Goal: Task Accomplishment & Management: Manage account settings

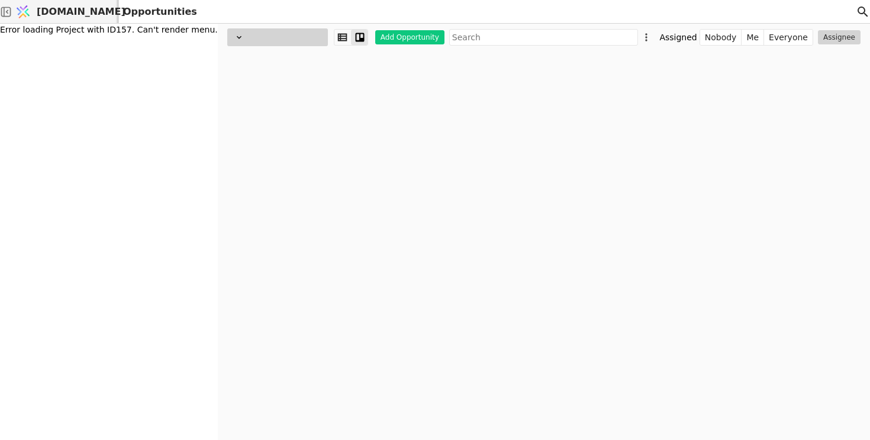
click at [82, 14] on span "[DOMAIN_NAME]" at bounding box center [81, 12] width 89 height 14
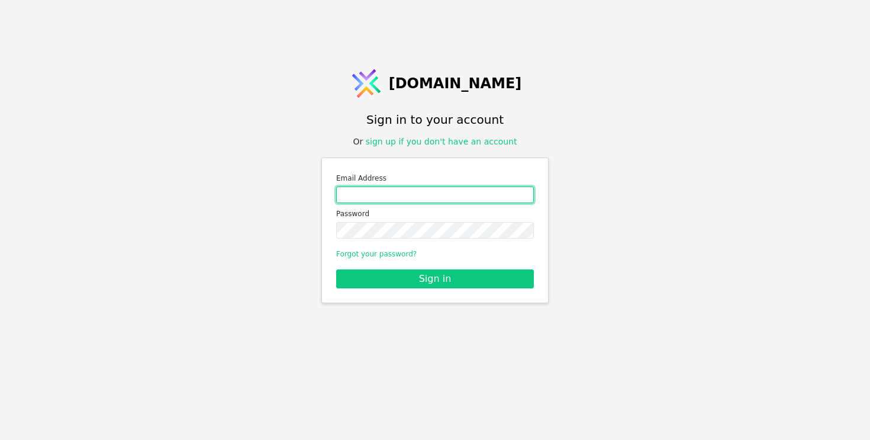
type input "[EMAIL_ADDRESS][PERSON_NAME][DOMAIN_NAME]"
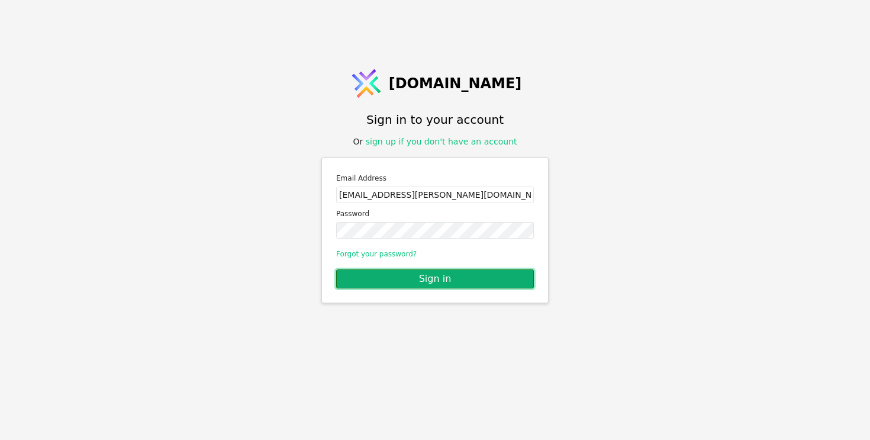
click at [418, 277] on button "Sign in" at bounding box center [435, 278] width 198 height 19
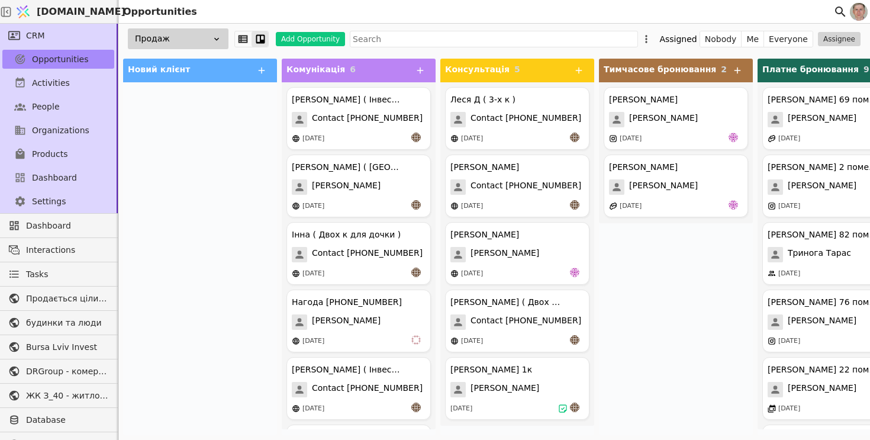
click at [185, 42] on div "Продаж" at bounding box center [178, 38] width 101 height 21
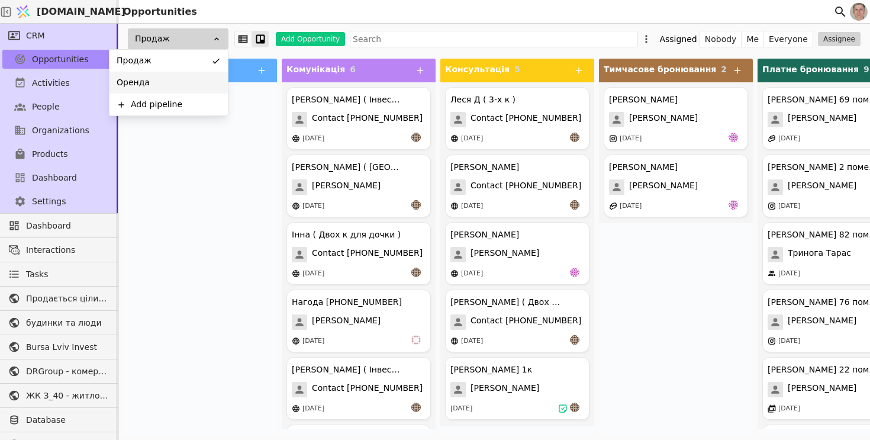
click at [191, 81] on div "Оренда" at bounding box center [168, 83] width 118 height 22
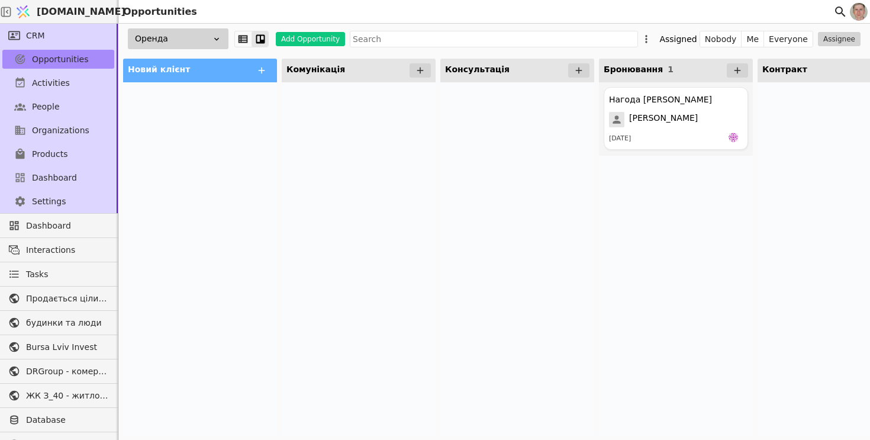
click at [201, 37] on div "Оренда" at bounding box center [178, 38] width 101 height 21
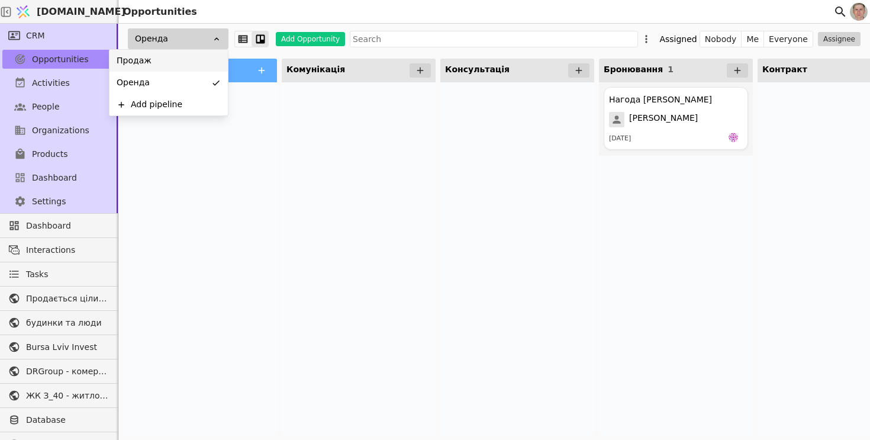
click at [201, 56] on div "Продаж" at bounding box center [168, 61] width 118 height 22
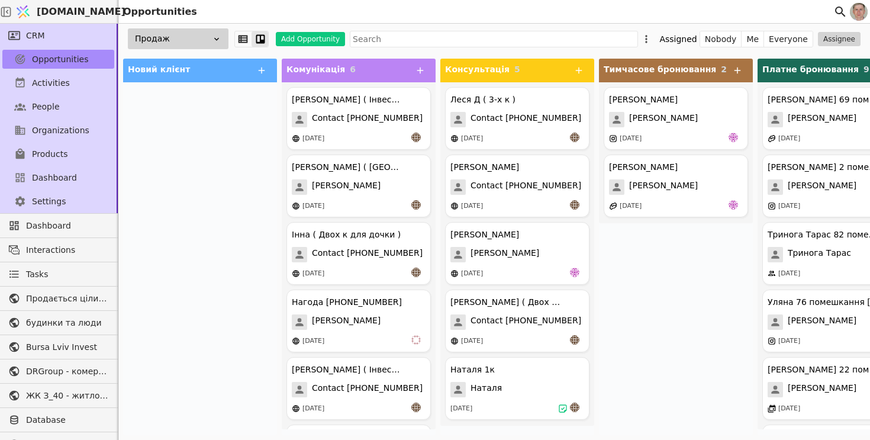
click at [184, 38] on div "Продаж" at bounding box center [178, 38] width 101 height 21
click at [212, 169] on div at bounding box center [200, 258] width 154 height 353
click at [359, 114] on span "Contact [PHONE_NUMBER]" at bounding box center [367, 119] width 111 height 15
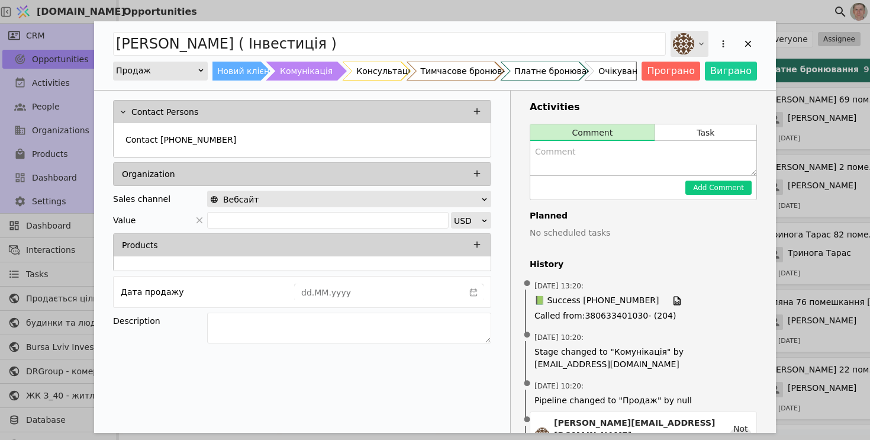
click at [694, 49] on div "Add Opportunity" at bounding box center [689, 44] width 38 height 26
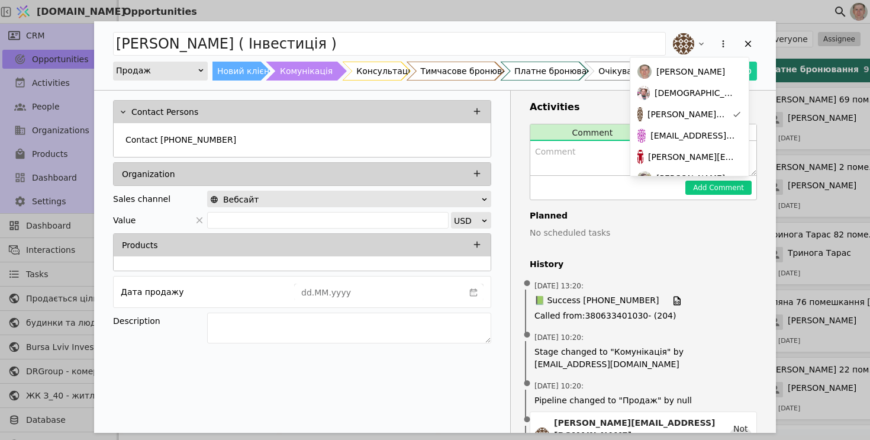
click at [513, 6] on div "Оксана Гриб ( Інвестиція ) Продаж Новий клієнт Комунікація Консультація Тимчасо…" at bounding box center [435, 220] width 870 height 440
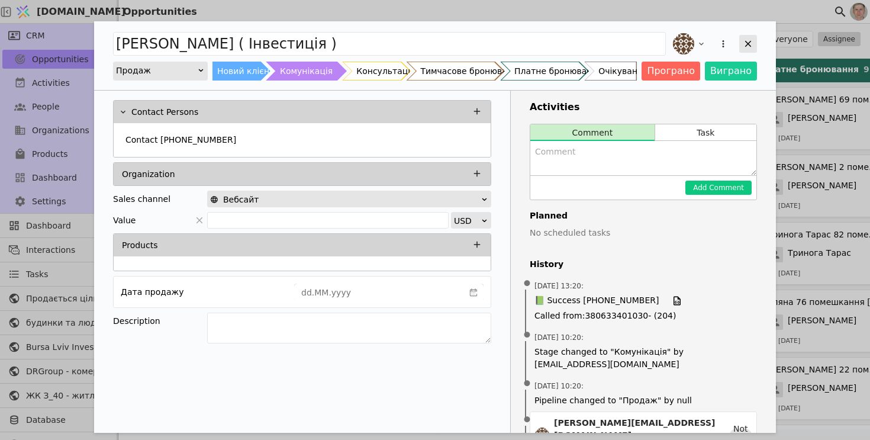
click at [747, 41] on icon "Add Opportunity" at bounding box center [747, 43] width 11 height 11
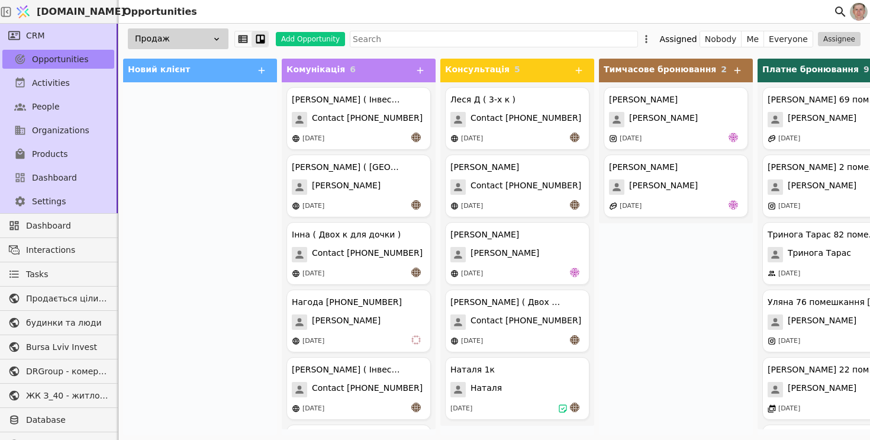
click at [178, 35] on div "Продаж" at bounding box center [178, 38] width 101 height 21
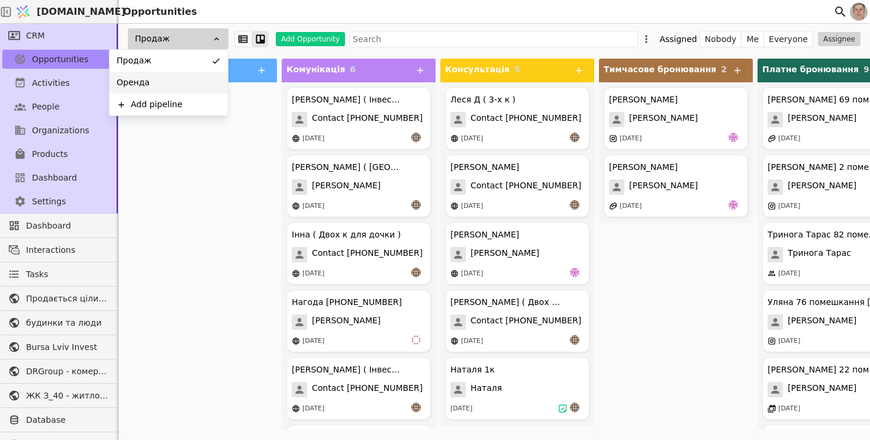
click at [173, 83] on div "Оренда" at bounding box center [168, 83] width 118 height 22
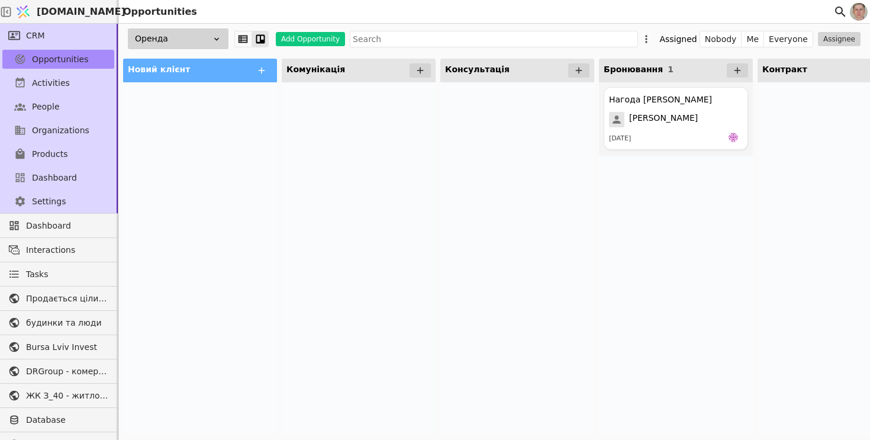
click at [193, 44] on div "Оренда" at bounding box center [178, 38] width 101 height 21
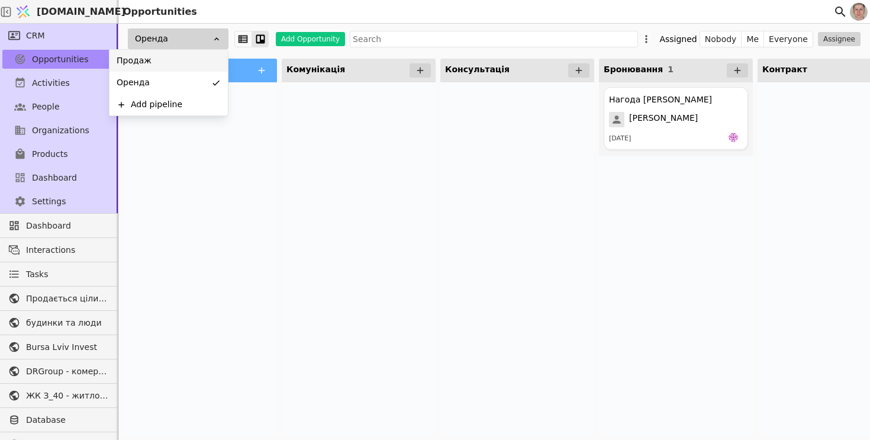
click at [193, 69] on div "Продаж" at bounding box center [168, 61] width 118 height 22
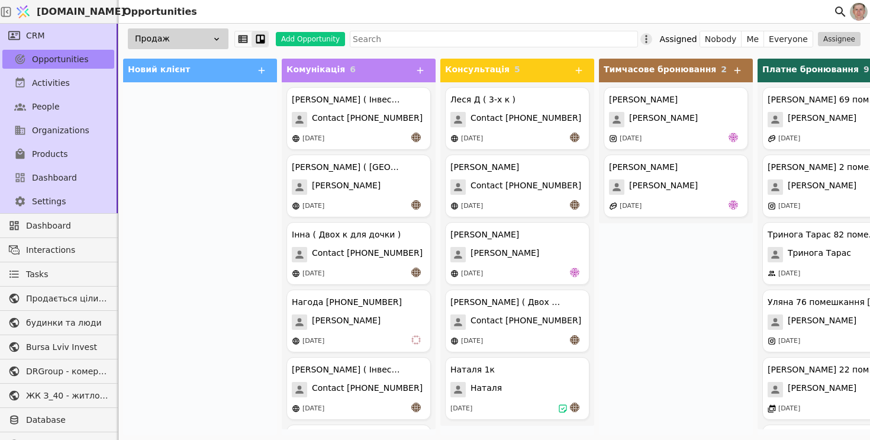
click at [647, 41] on icon at bounding box center [646, 39] width 2 height 8
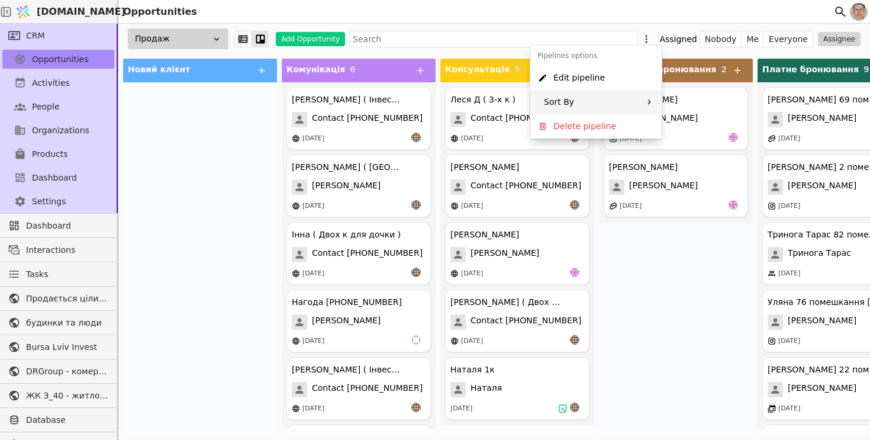
click at [623, 104] on div "Sort By" at bounding box center [595, 102] width 131 height 24
click at [676, 105] on span "Creation time" at bounding box center [682, 107] width 56 height 12
click at [655, 103] on icon at bounding box center [654, 103] width 4 height 2
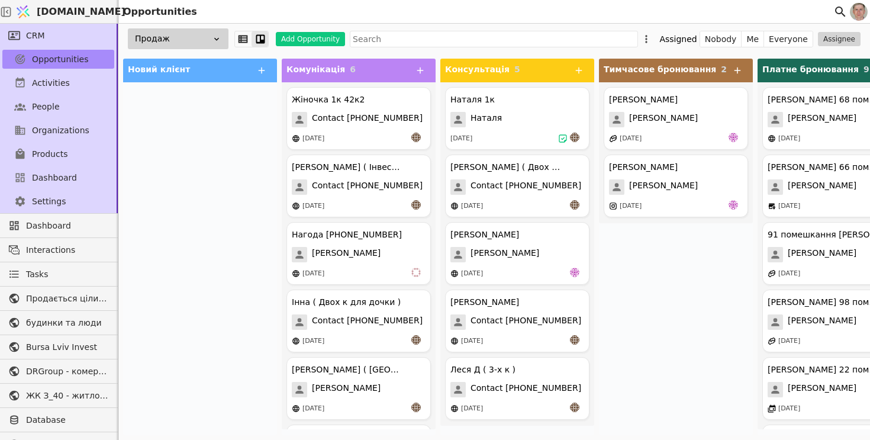
click at [227, 195] on div at bounding box center [200, 258] width 154 height 353
click at [217, 167] on div at bounding box center [200, 258] width 154 height 353
click at [158, 192] on div at bounding box center [200, 258] width 154 height 353
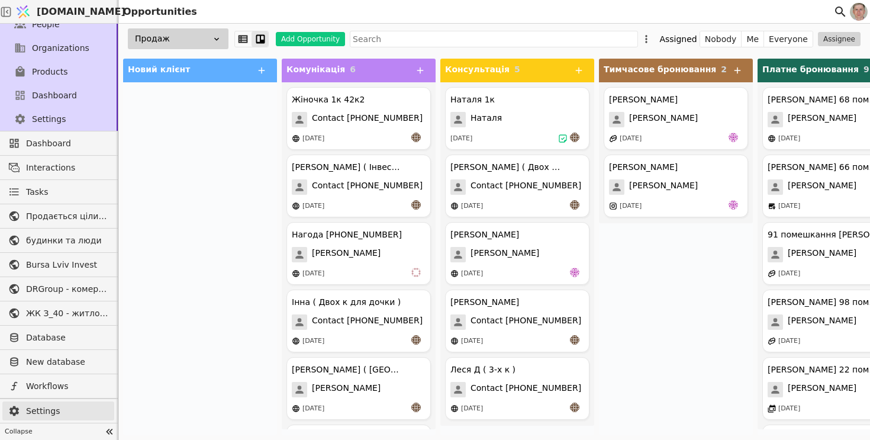
click at [59, 413] on span "Settings" at bounding box center [67, 411] width 82 height 12
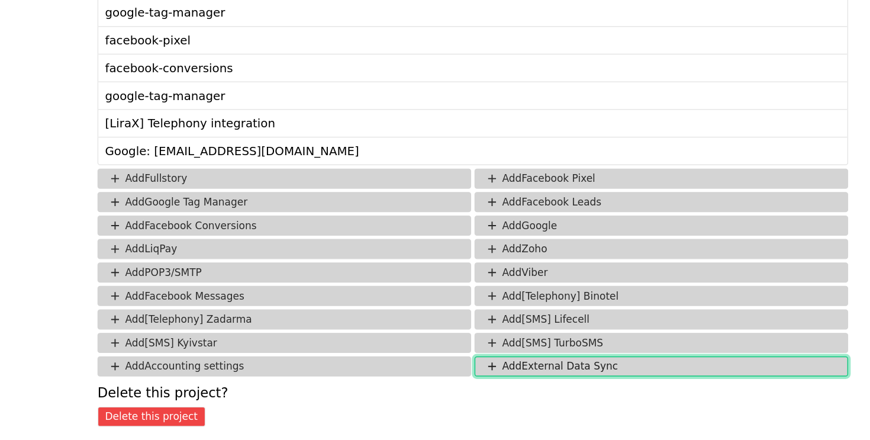
click at [563, 386] on button "Add External Data Sync" at bounding box center [627, 387] width 264 height 14
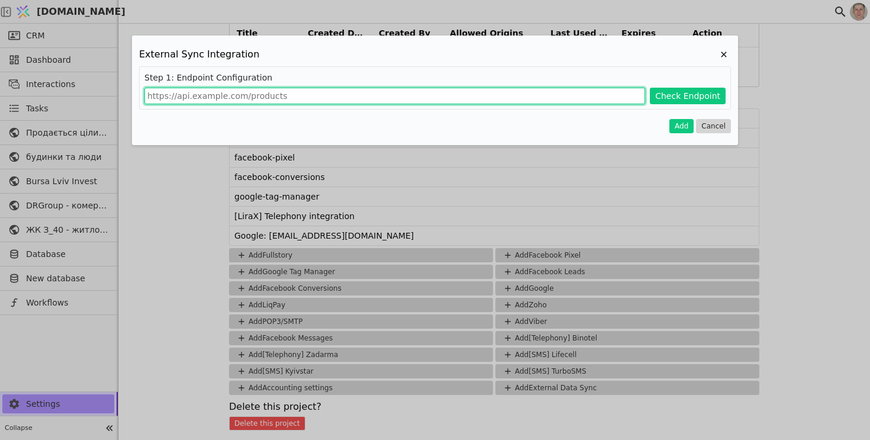
click at [360, 104] on input "Add Project" at bounding box center [394, 96] width 500 height 17
click at [371, 95] on input "Add Project" at bounding box center [394, 96] width 500 height 17
paste input "https://pro-api.flat.show/api/developer_partner_units_feed?token=Ht2Z5gjQz8"
type input "https://pro-api.flat.show/api/developer_partner_units_feed?token=Ht2Z5gjQz8"
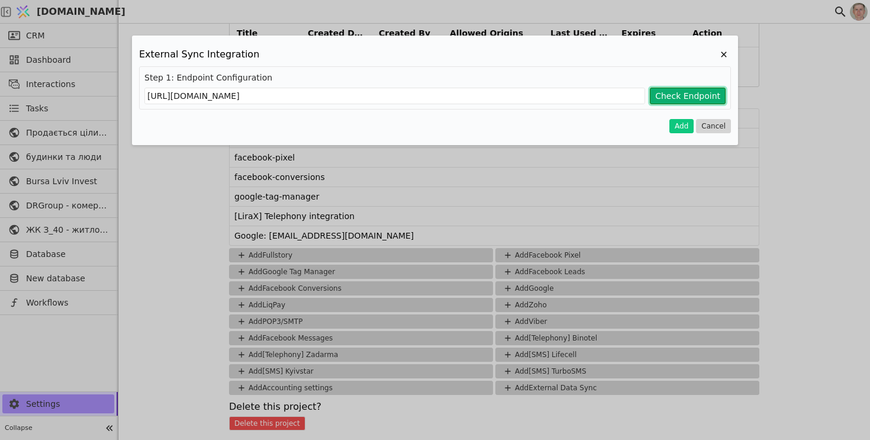
click at [674, 97] on button "Check Endpoint" at bounding box center [688, 96] width 76 height 17
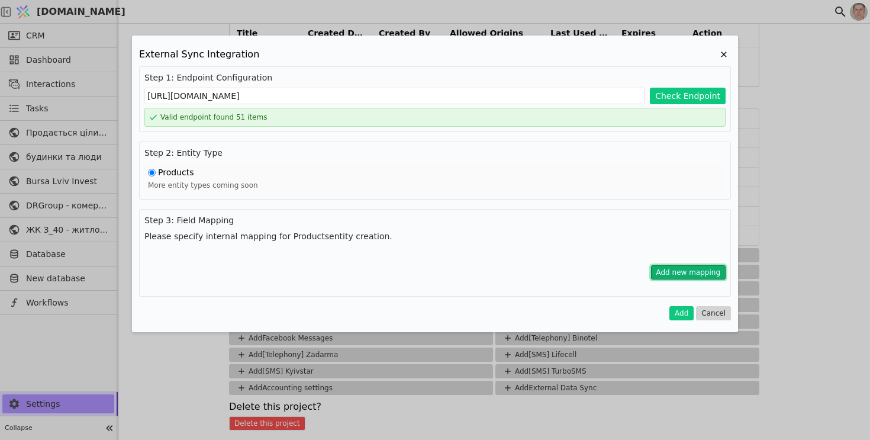
click at [675, 273] on button "Add new mapping" at bounding box center [688, 272] width 75 height 14
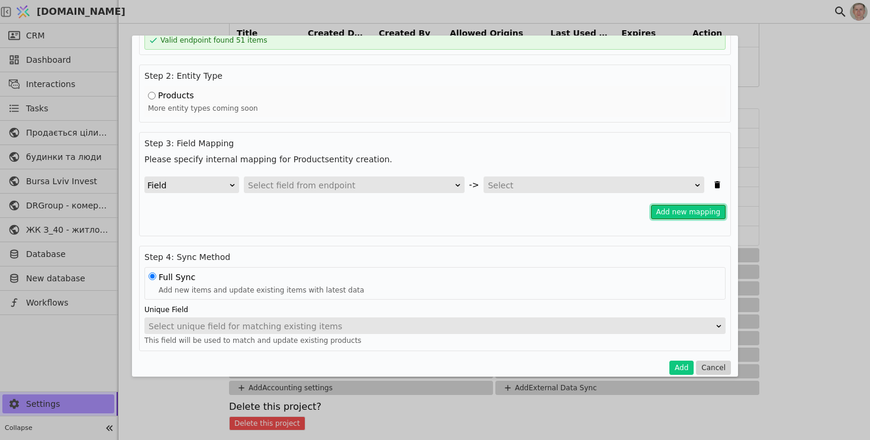
scroll to position [87, 0]
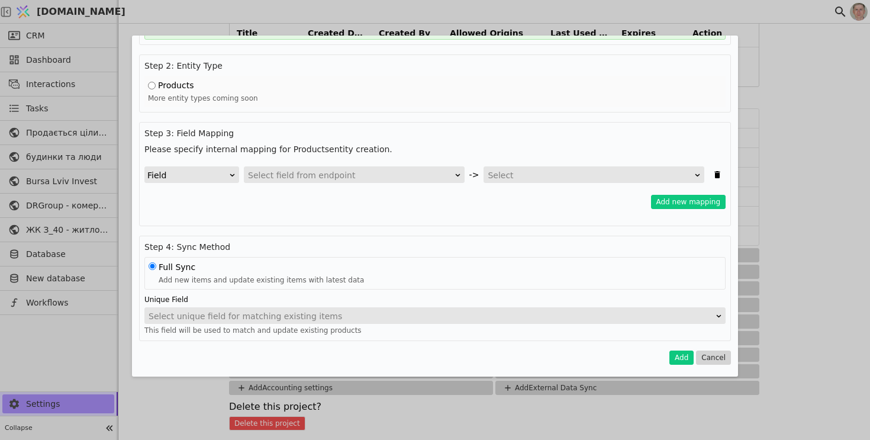
click at [190, 177] on div "Field" at bounding box center [187, 175] width 81 height 17
click at [193, 173] on div "Field" at bounding box center [187, 175] width 81 height 17
click at [290, 178] on div "Select field from endpoint" at bounding box center [350, 175] width 205 height 17
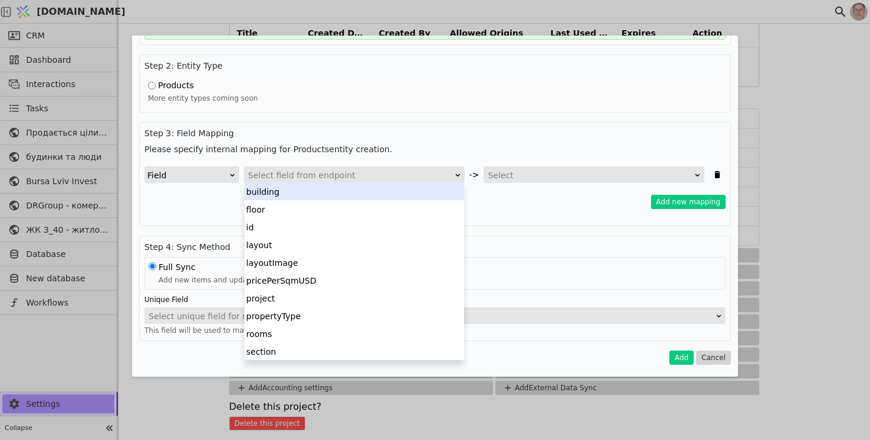
click at [314, 148] on h4 "Please specify internal mapping for Products entity creation." at bounding box center [434, 149] width 581 height 12
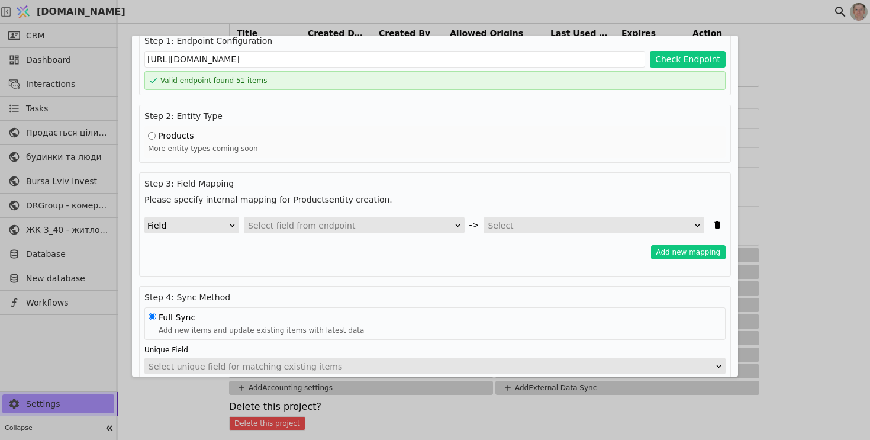
scroll to position [25, 0]
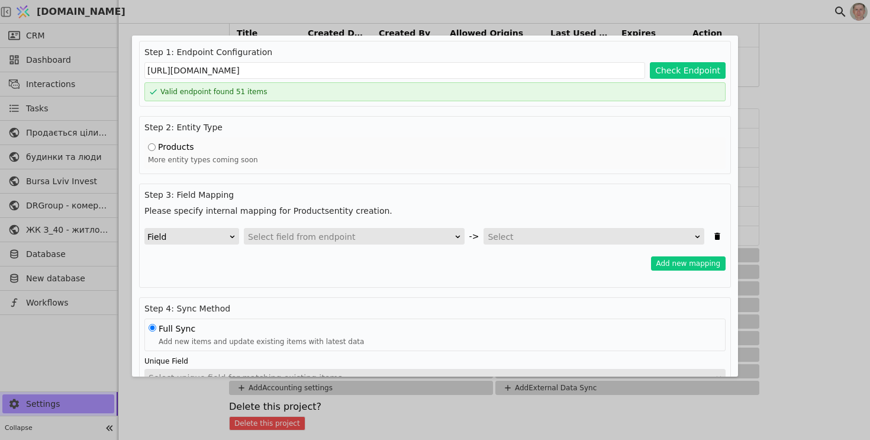
click at [282, 241] on div "Select field from endpoint" at bounding box center [350, 236] width 205 height 17
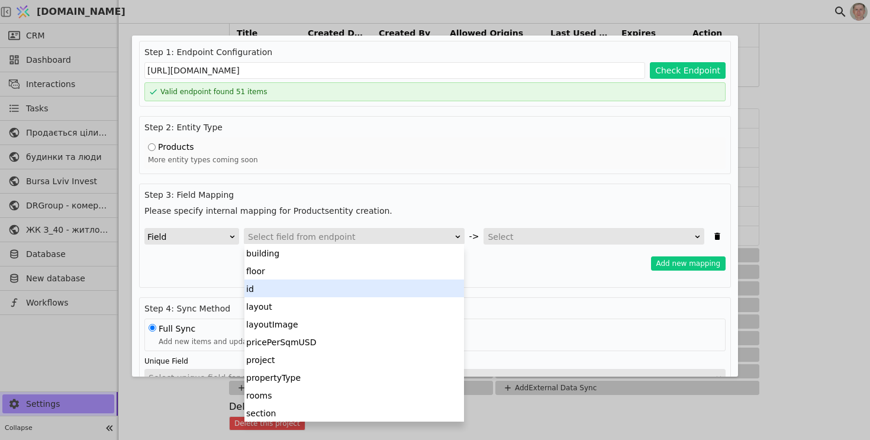
click at [283, 288] on div "id" at bounding box center [353, 288] width 219 height 18
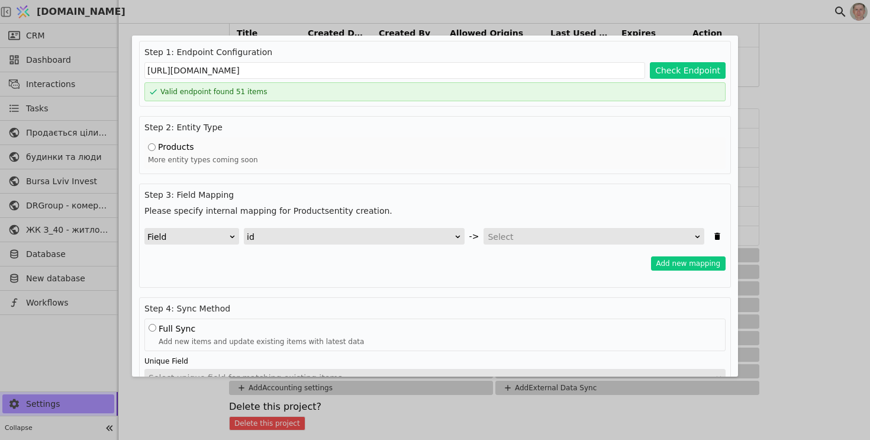
click at [505, 235] on div "Select" at bounding box center [589, 236] width 205 height 17
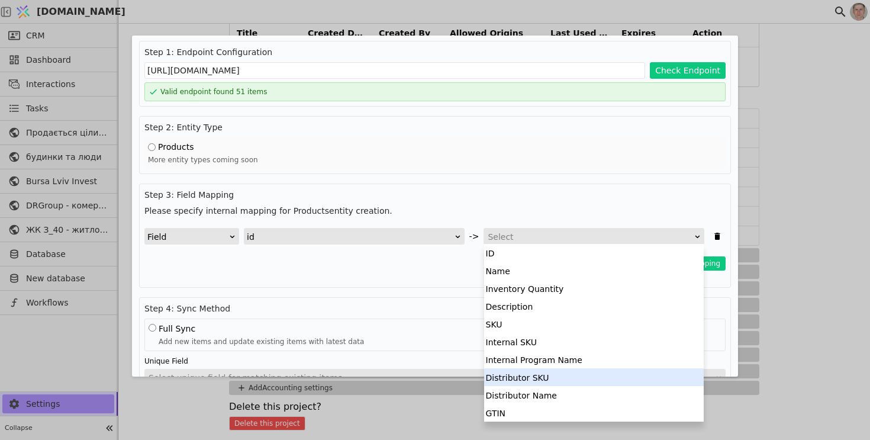
click at [544, 373] on div "Distributor SKU" at bounding box center [593, 377] width 219 height 18
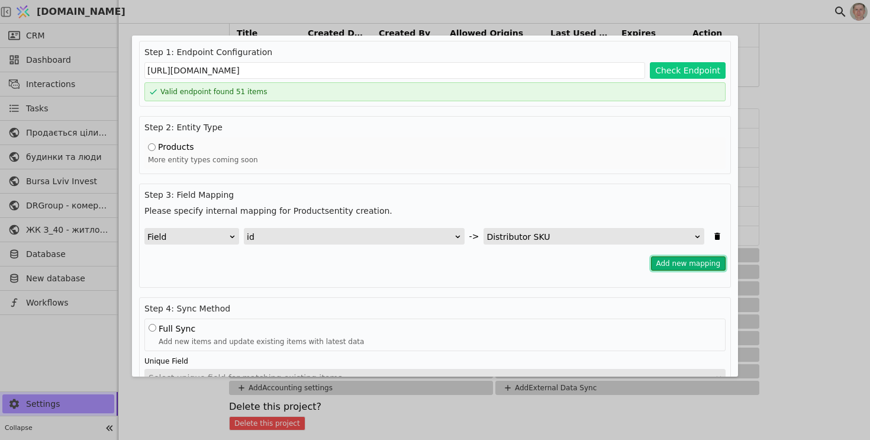
click at [675, 267] on button "Add new mapping" at bounding box center [688, 263] width 75 height 14
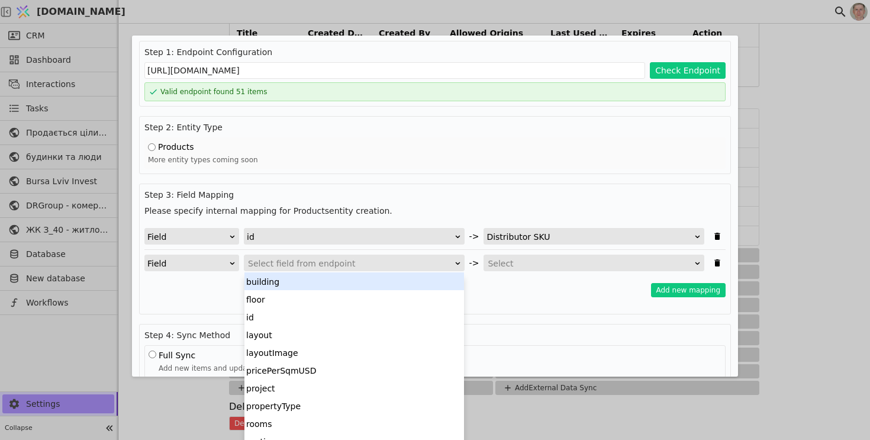
scroll to position [1, 0]
click at [386, 264] on div "Select field from endpoint" at bounding box center [350, 263] width 205 height 17
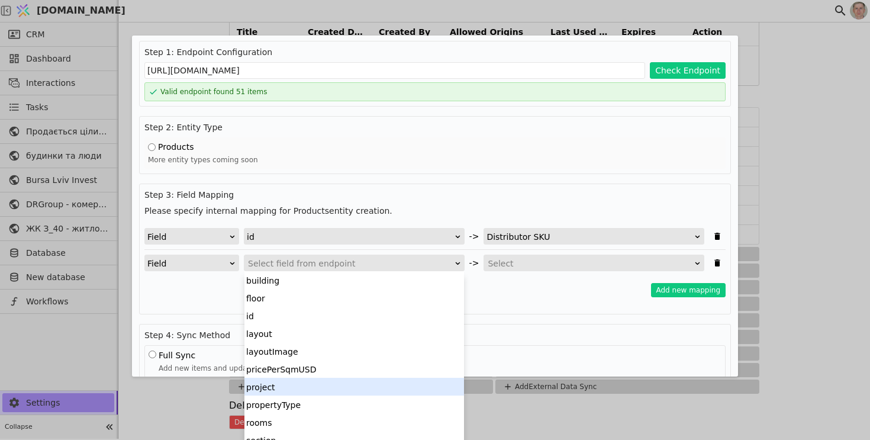
scroll to position [62, 0]
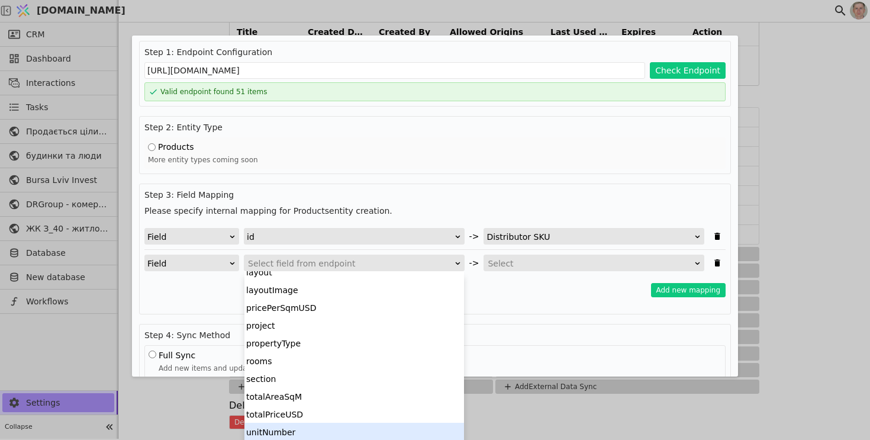
click at [358, 424] on div "unitNumber" at bounding box center [353, 431] width 219 height 18
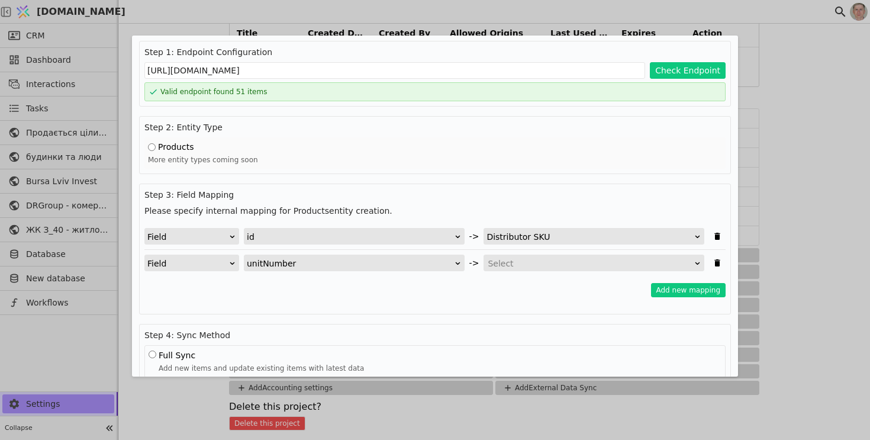
scroll to position [1, 0]
click at [517, 267] on div "Select" at bounding box center [589, 263] width 205 height 17
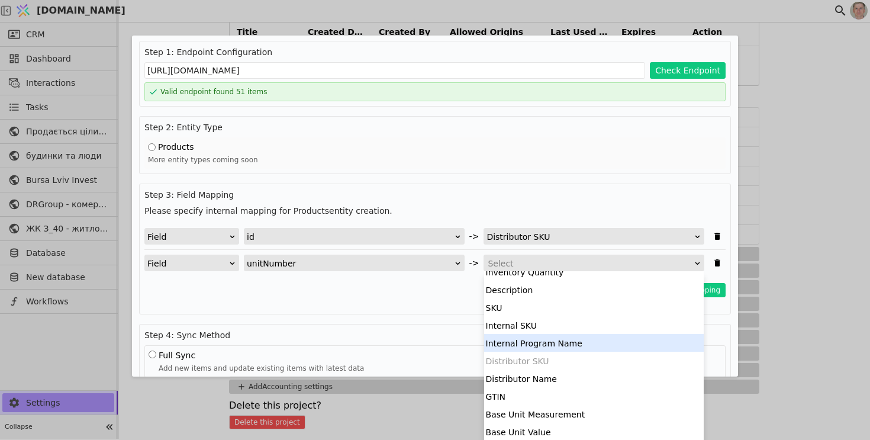
scroll to position [45, 0]
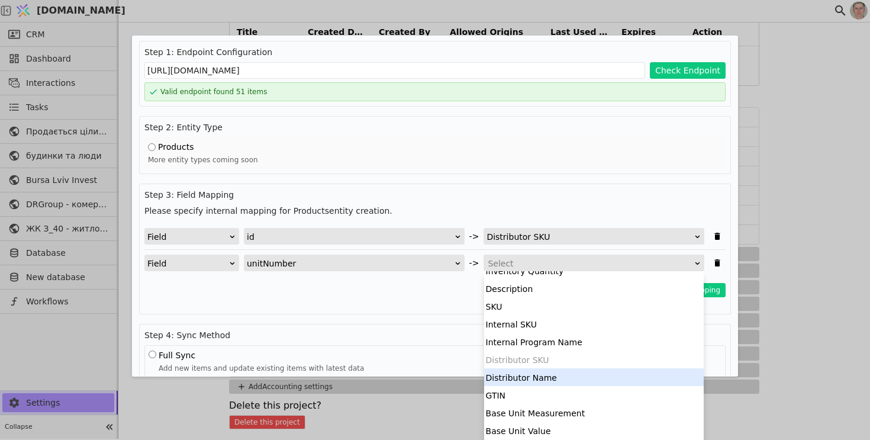
click at [558, 374] on div "Distributor Name" at bounding box center [593, 377] width 219 height 18
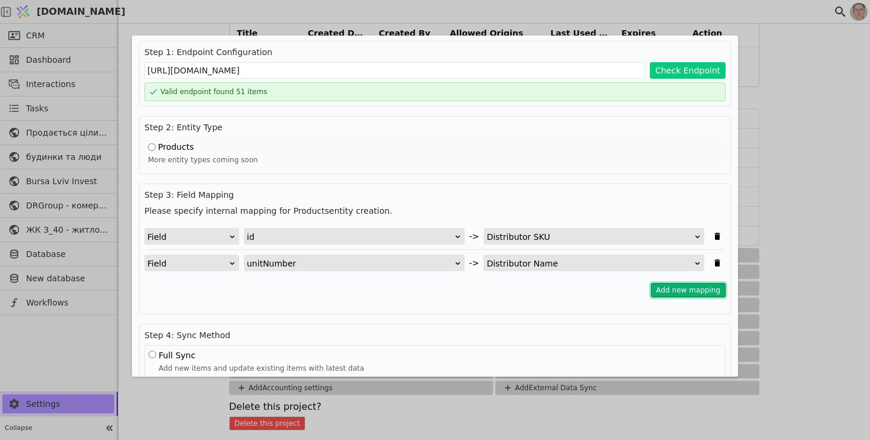
click at [683, 292] on button "Add new mapping" at bounding box center [688, 290] width 75 height 14
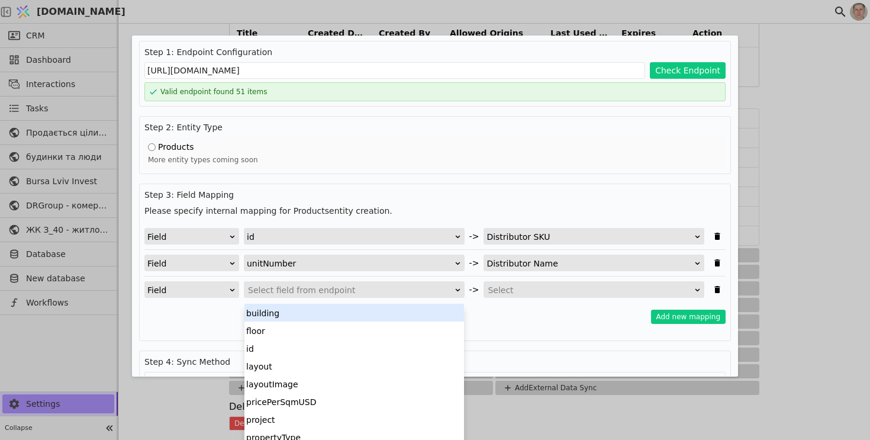
click at [298, 289] on div "Select field from endpoint" at bounding box center [350, 290] width 205 height 17
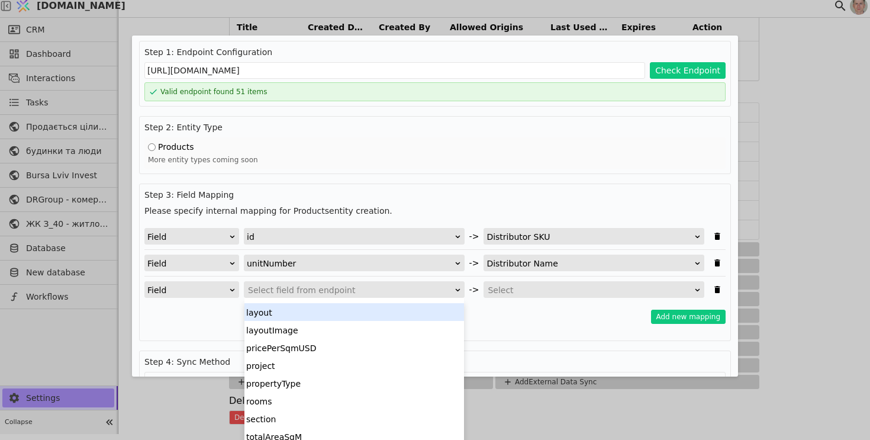
scroll to position [49, 0]
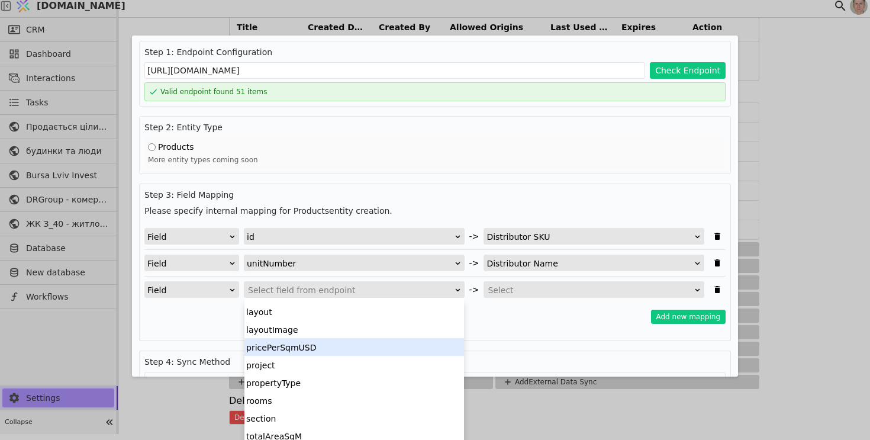
click at [325, 343] on div "pricePerSqmUSD" at bounding box center [353, 347] width 219 height 18
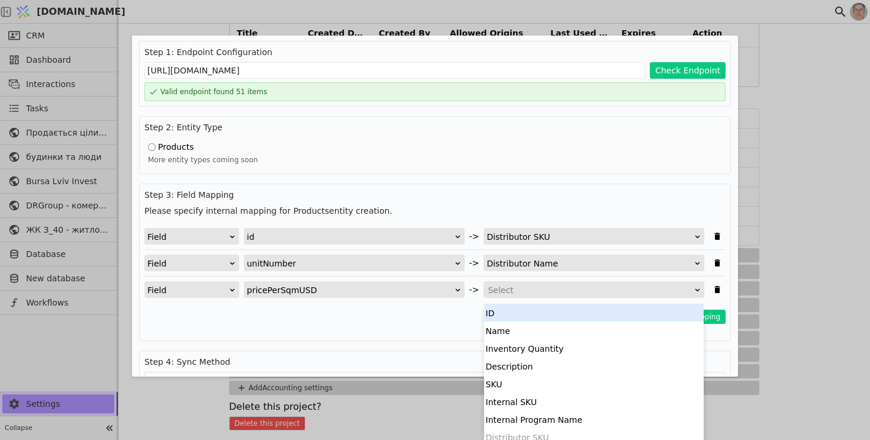
scroll to position [6, 0]
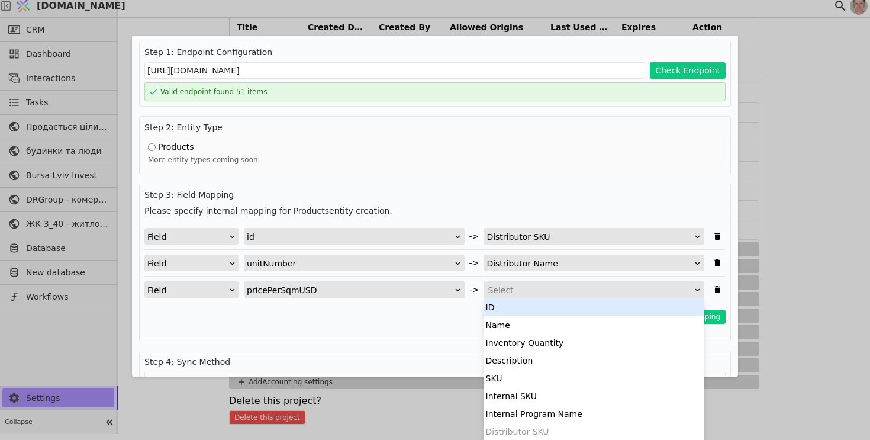
click at [503, 289] on div "Select" at bounding box center [589, 290] width 205 height 17
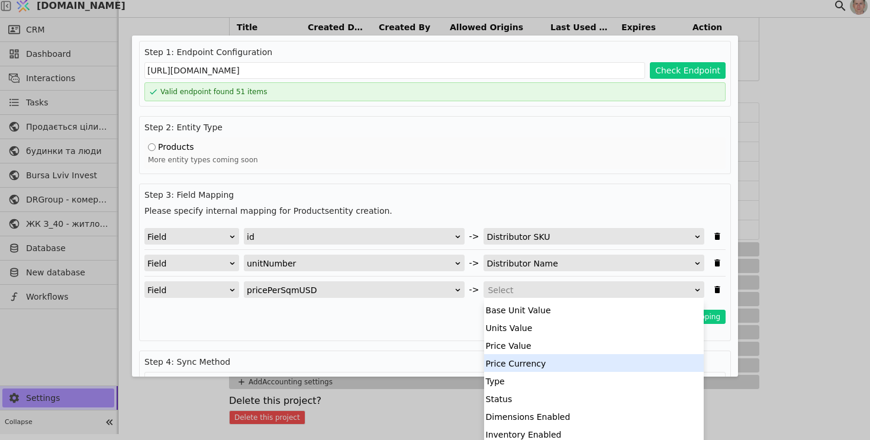
scroll to position [194, 0]
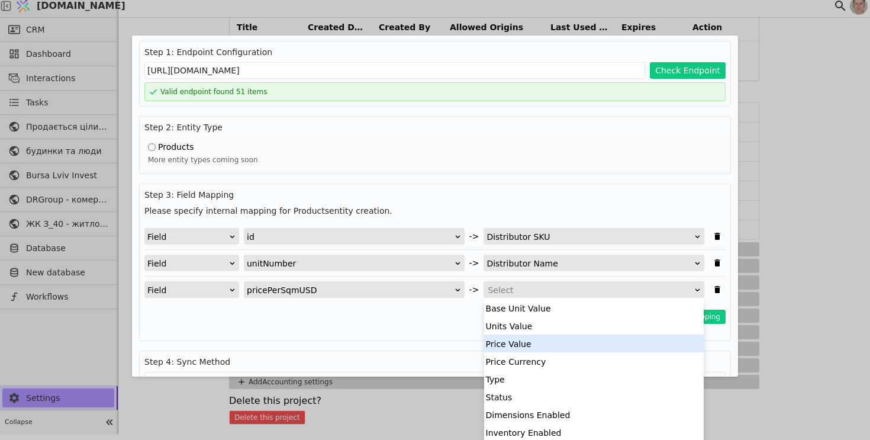
click at [535, 343] on div "Price Value" at bounding box center [593, 343] width 219 height 18
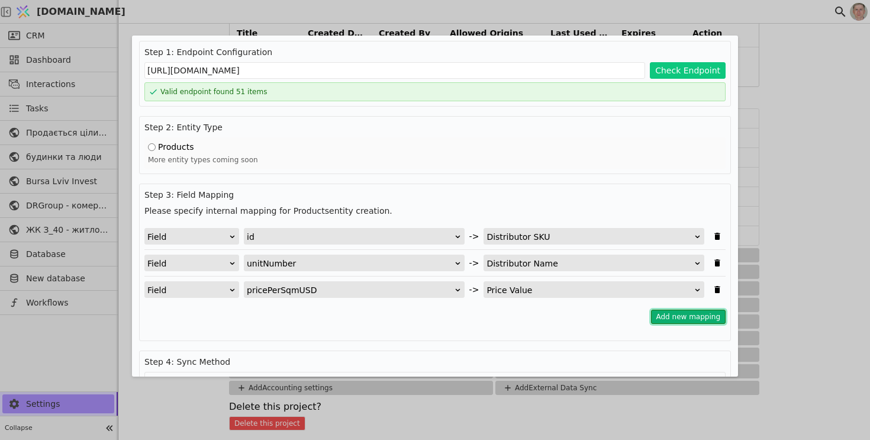
click at [673, 316] on button "Add new mapping" at bounding box center [688, 316] width 75 height 14
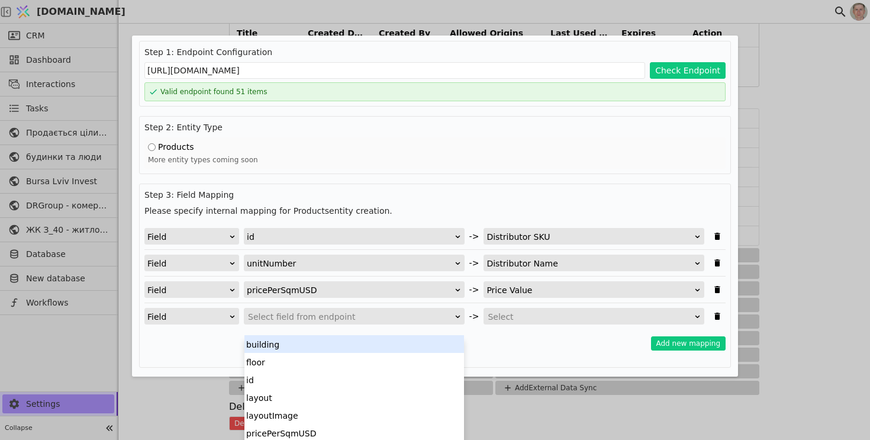
scroll to position [11, 0]
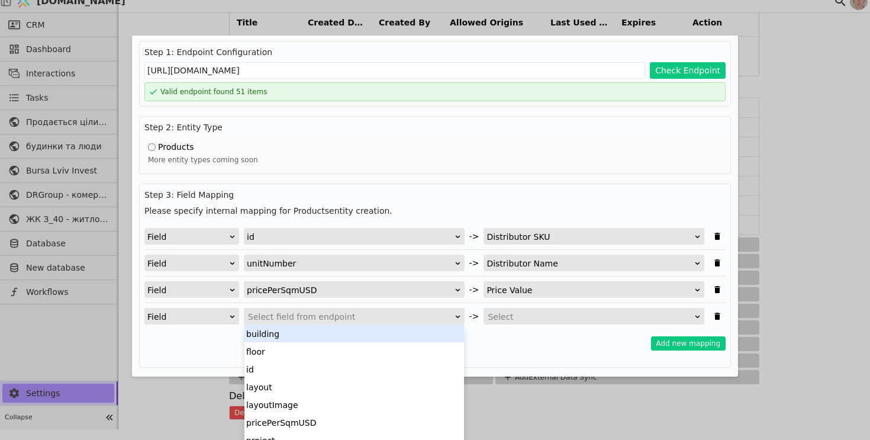
click at [305, 316] on div "Select field from endpoint" at bounding box center [350, 316] width 205 height 17
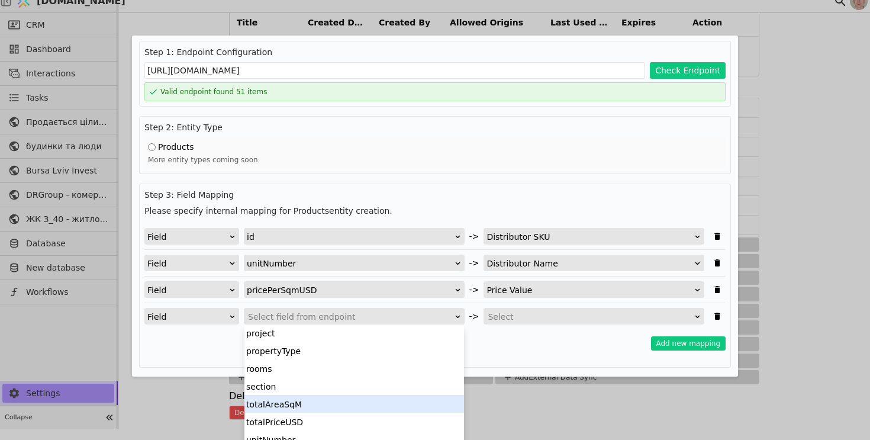
scroll to position [115, 0]
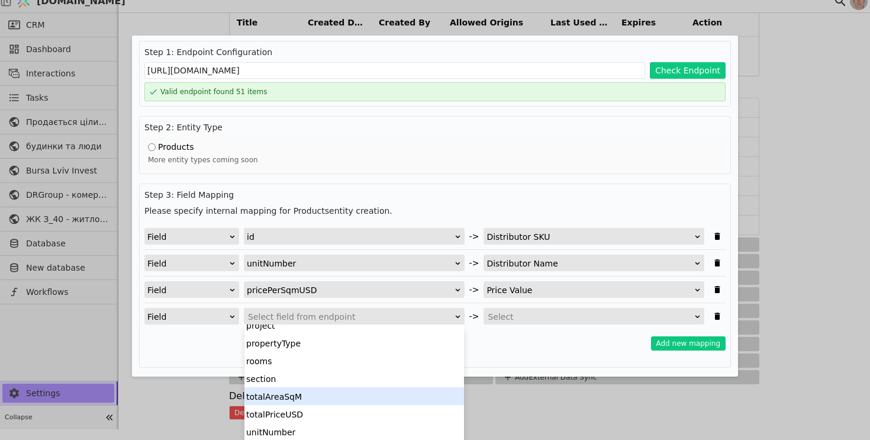
click at [321, 392] on div "totalAreaSqM" at bounding box center [353, 396] width 219 height 18
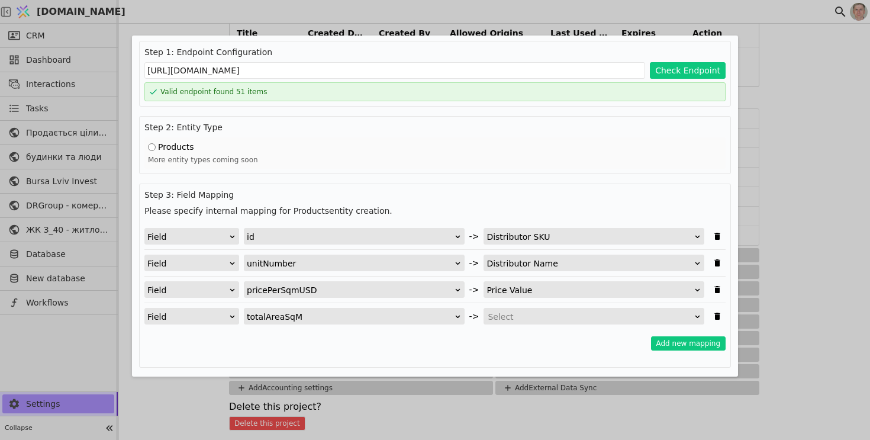
scroll to position [11, 0]
click at [548, 309] on div "Select" at bounding box center [589, 316] width 205 height 17
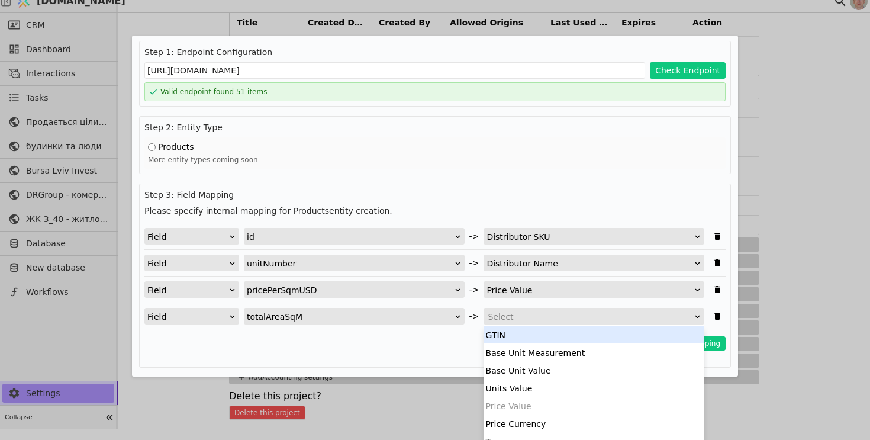
scroll to position [162, 0]
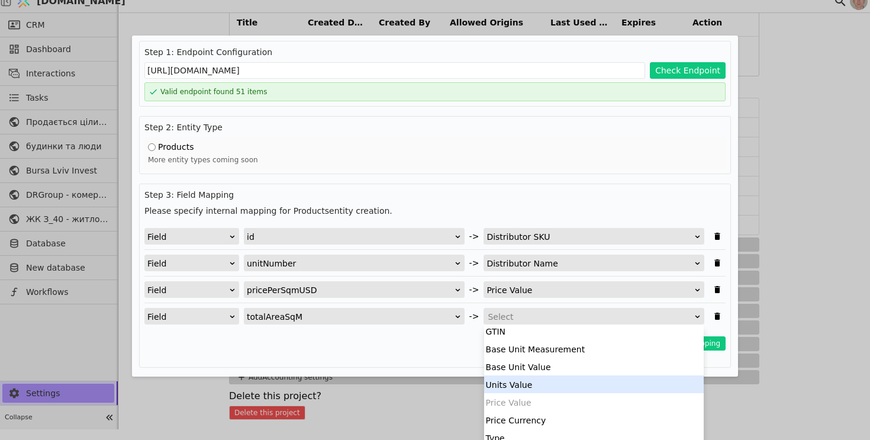
click at [557, 382] on div "Units Value" at bounding box center [593, 384] width 219 height 18
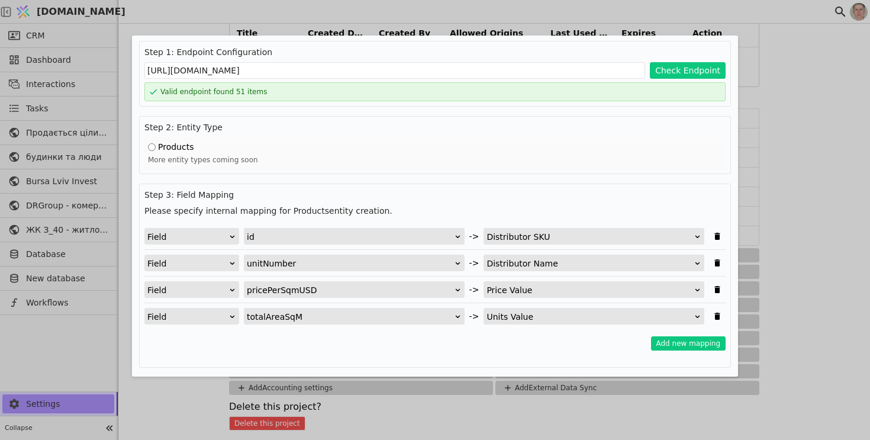
scroll to position [0, 0]
click at [697, 343] on button "Add new mapping" at bounding box center [688, 343] width 75 height 14
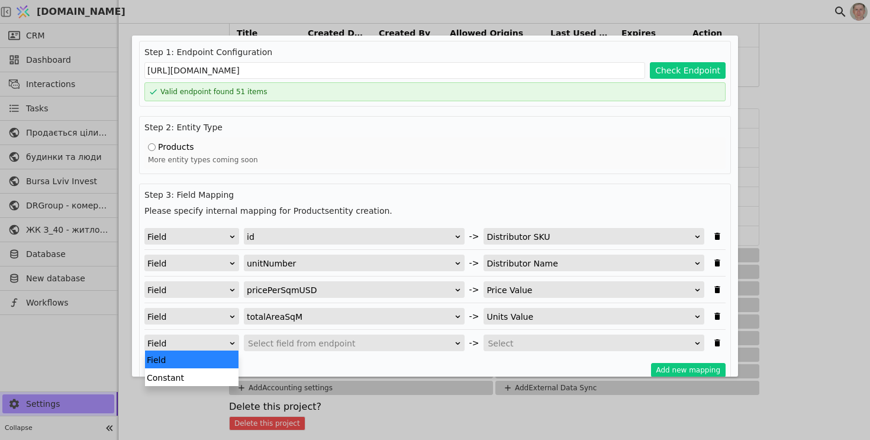
click at [202, 347] on div "Field" at bounding box center [187, 343] width 81 height 17
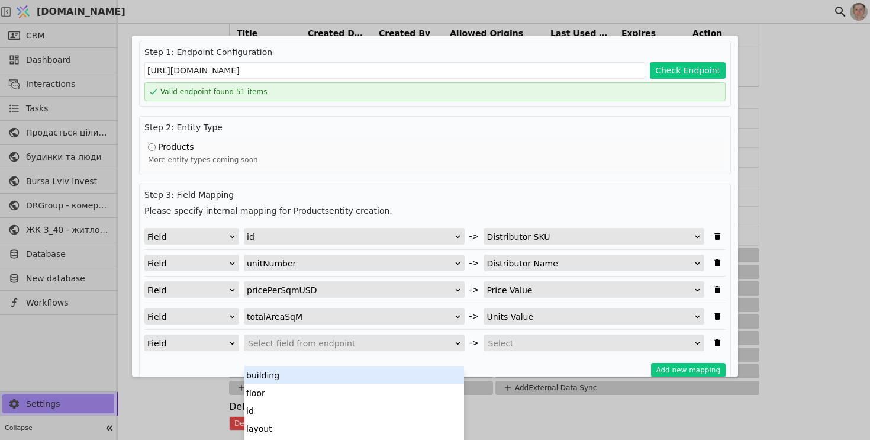
scroll to position [15, 0]
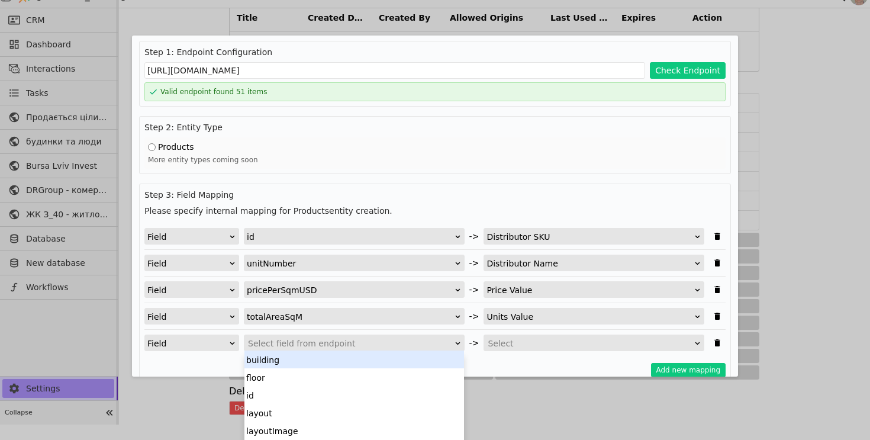
click at [277, 344] on div "Select field from endpoint" at bounding box center [350, 343] width 205 height 17
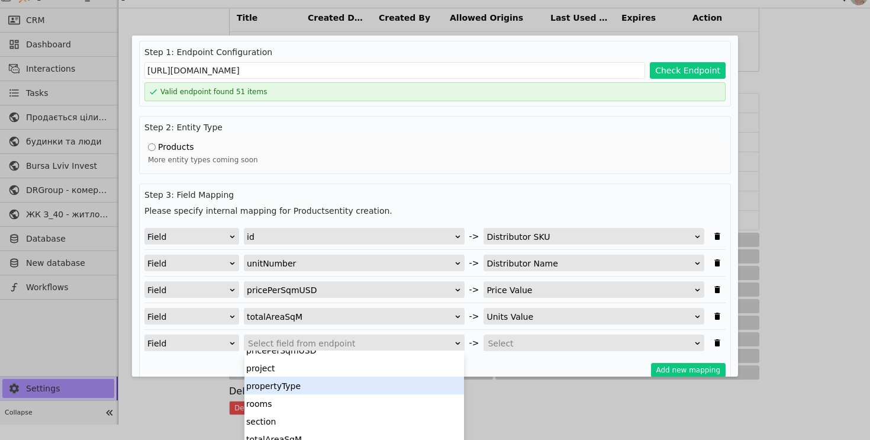
scroll to position [101, 0]
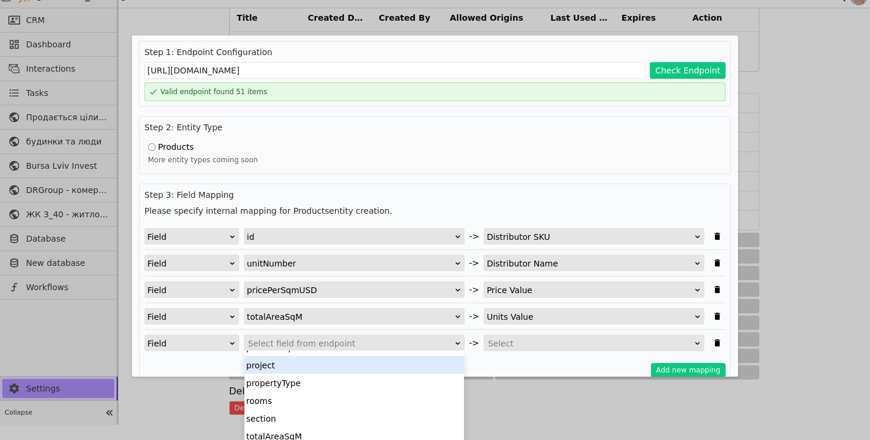
click at [324, 366] on div "project" at bounding box center [353, 365] width 219 height 18
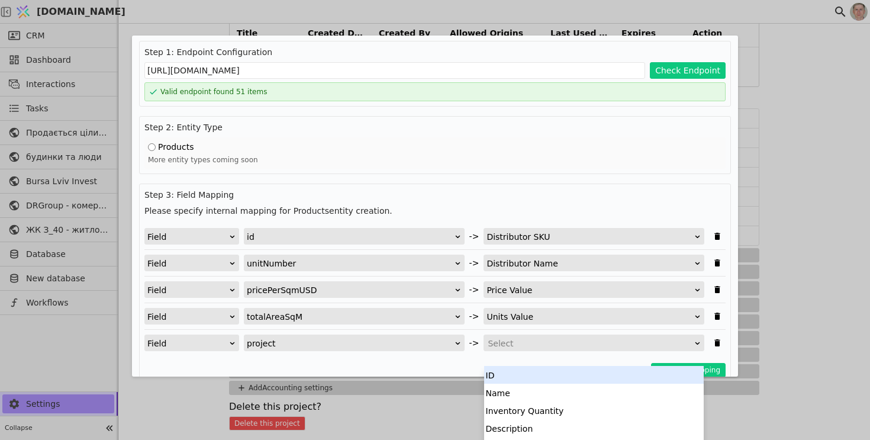
scroll to position [15, 0]
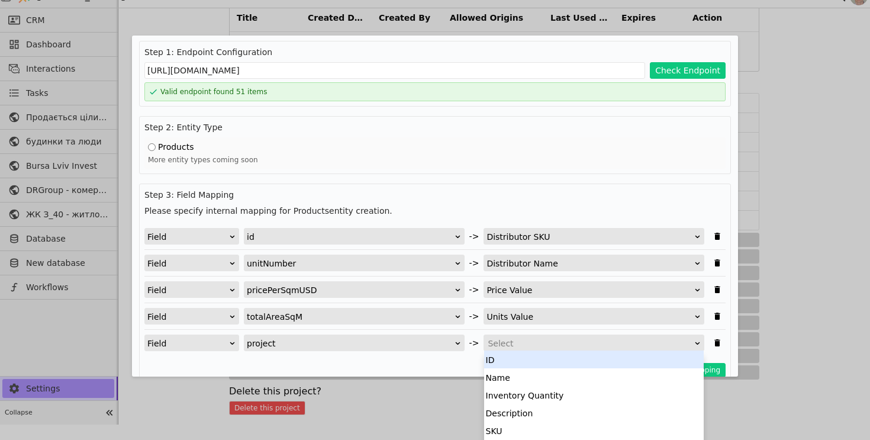
click at [507, 344] on div "Select" at bounding box center [589, 343] width 205 height 17
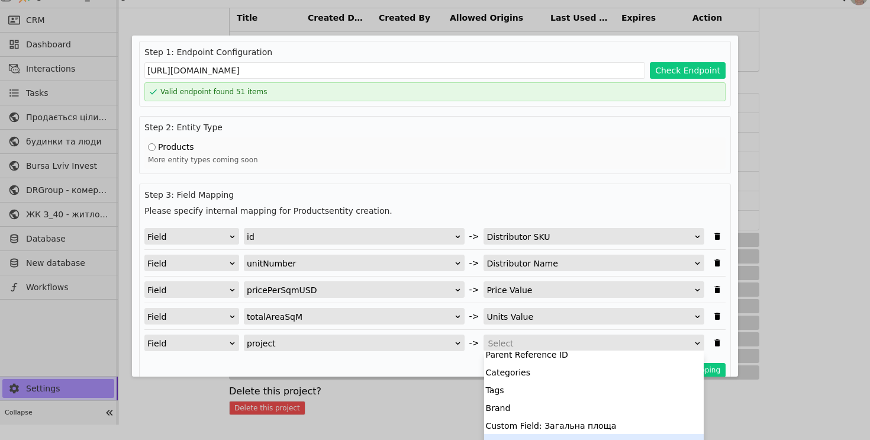
scroll to position [344, 0]
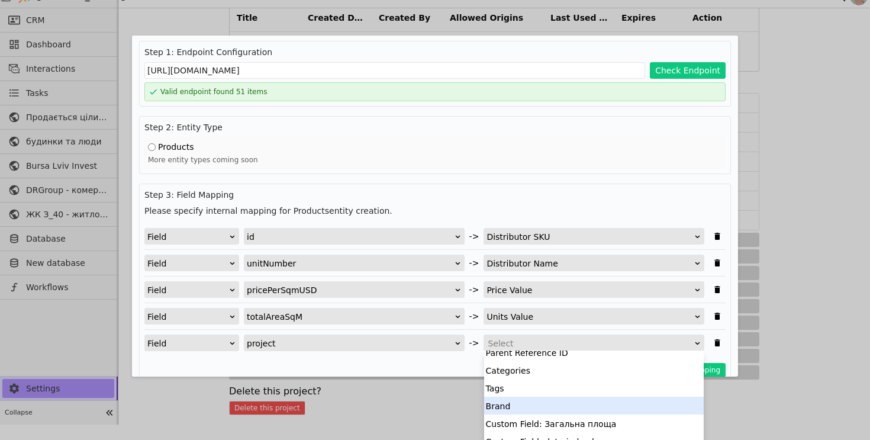
click at [527, 408] on div "Brand" at bounding box center [593, 405] width 219 height 18
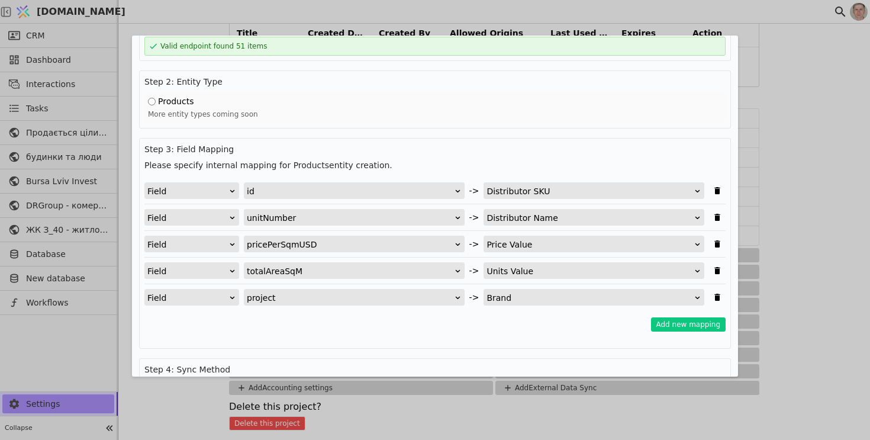
scroll to position [75, 0]
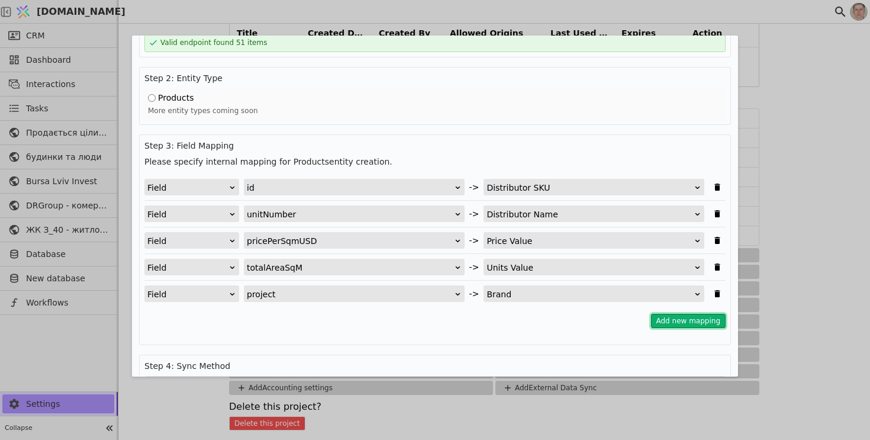
click at [693, 323] on button "Add new mapping" at bounding box center [688, 321] width 75 height 14
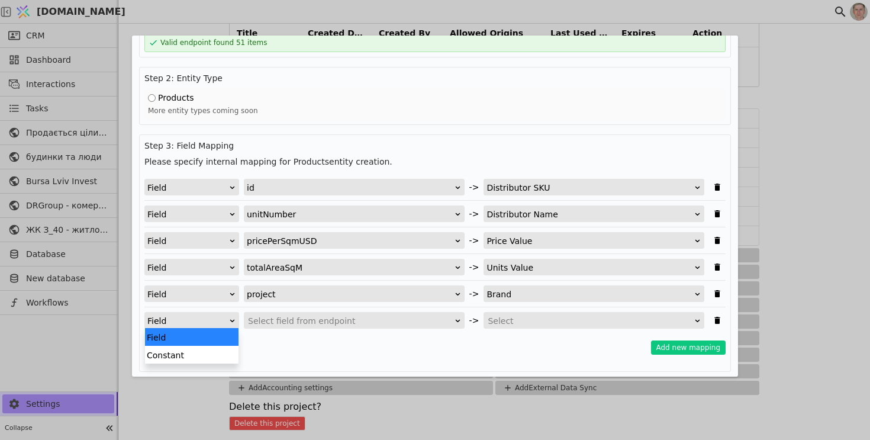
click at [177, 325] on div "Field" at bounding box center [187, 320] width 81 height 17
click at [177, 353] on div "Constant" at bounding box center [191, 354] width 93 height 18
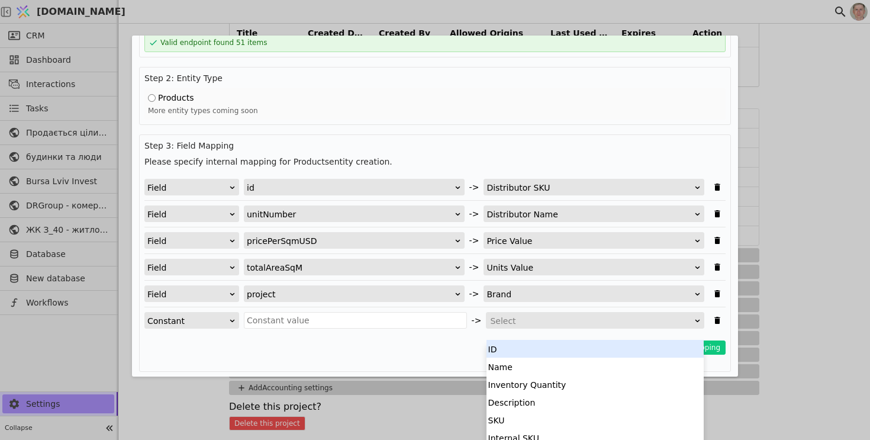
scroll to position [11, 0]
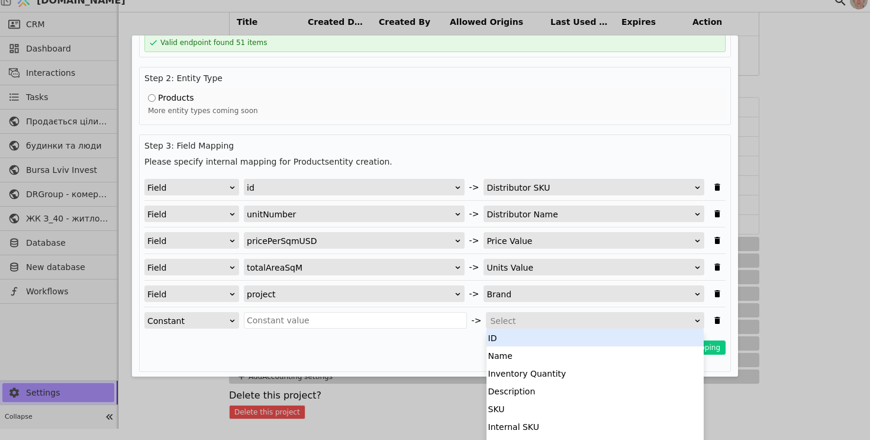
click at [515, 324] on div "Select" at bounding box center [591, 320] width 202 height 17
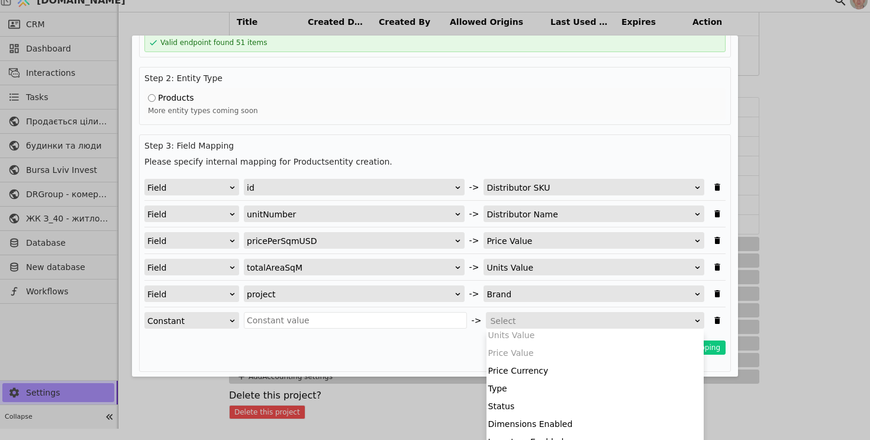
scroll to position [213, 0]
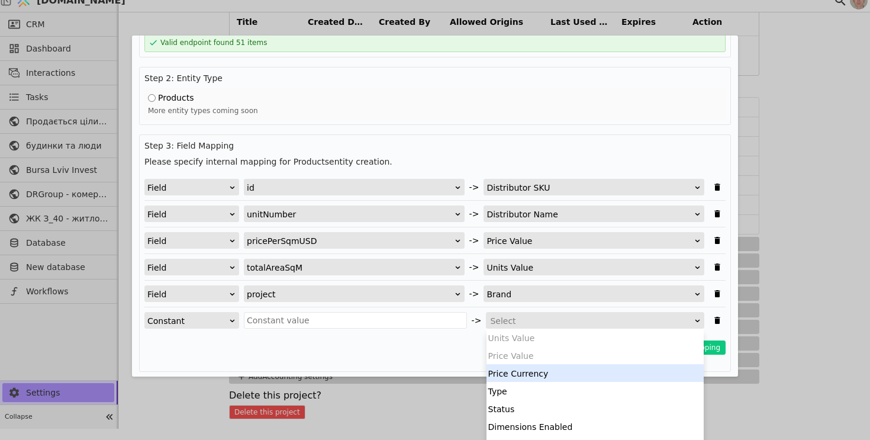
click at [546, 377] on div "Price Currency" at bounding box center [594, 373] width 217 height 18
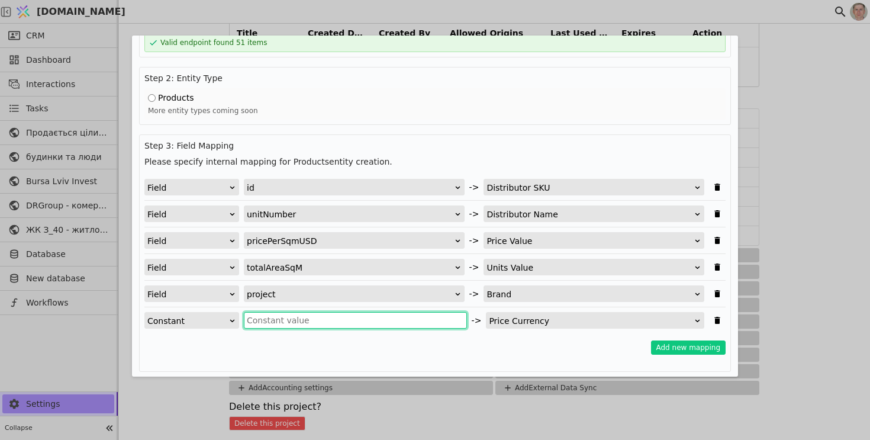
click at [330, 318] on input "Add Project" at bounding box center [355, 320] width 223 height 17
type input "usd"
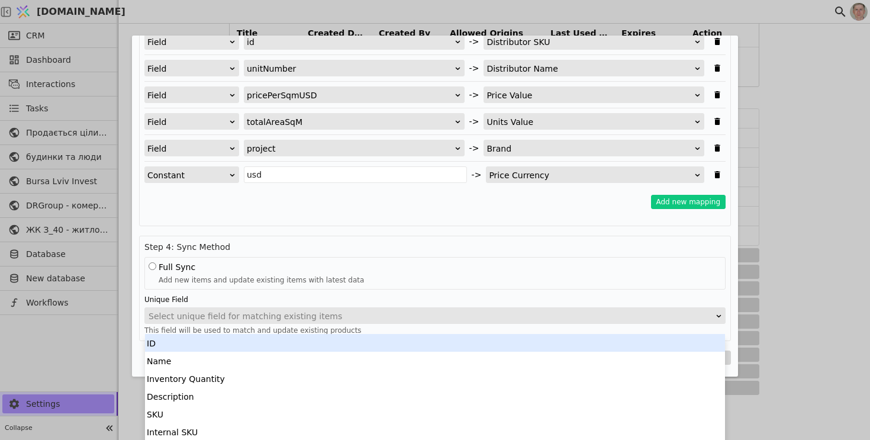
scroll to position [11, 0]
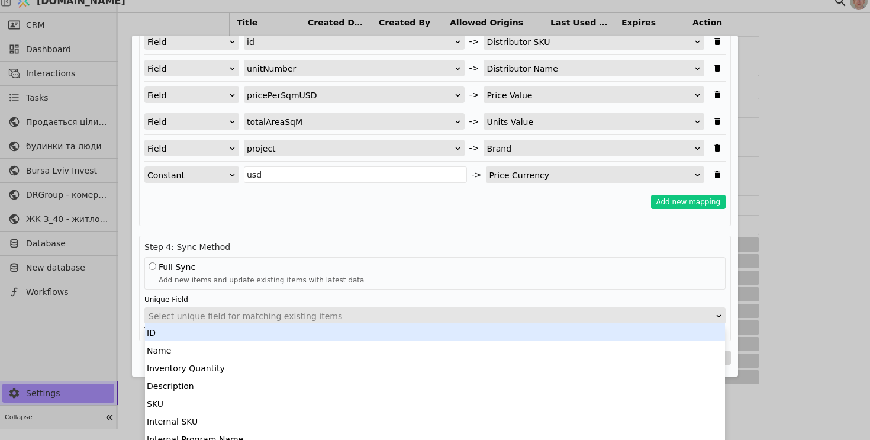
click at [450, 316] on div "Select unique field for matching existing items" at bounding box center [430, 316] width 565 height 17
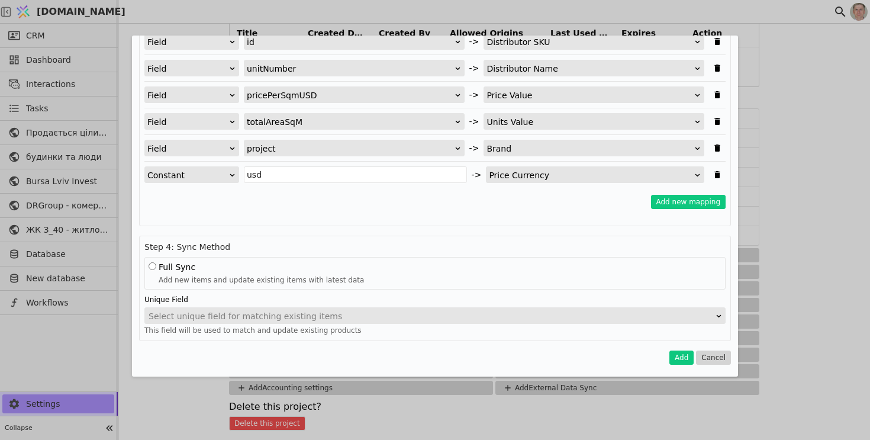
scroll to position [0, 0]
click at [450, 316] on div "Select unique field for matching existing items" at bounding box center [430, 316] width 565 height 17
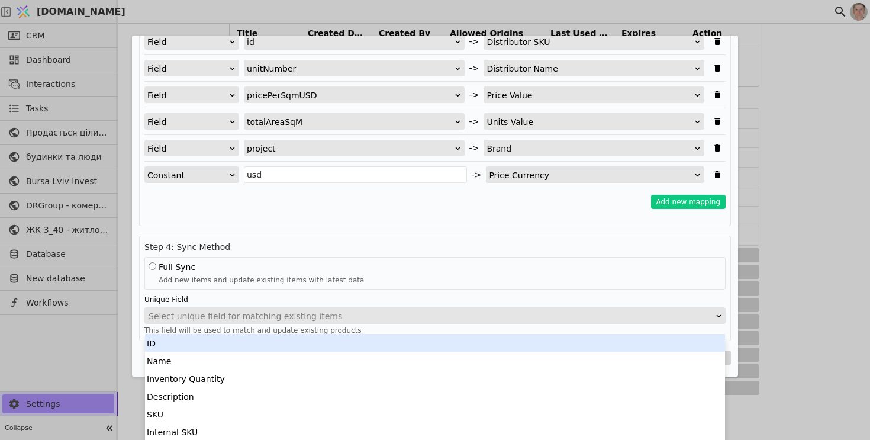
scroll to position [11, 0]
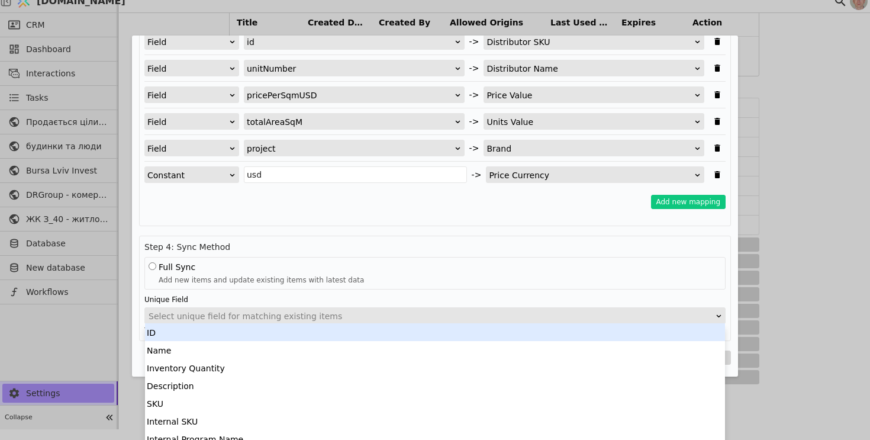
click at [450, 316] on div "Select unique field for matching existing items" at bounding box center [430, 316] width 565 height 17
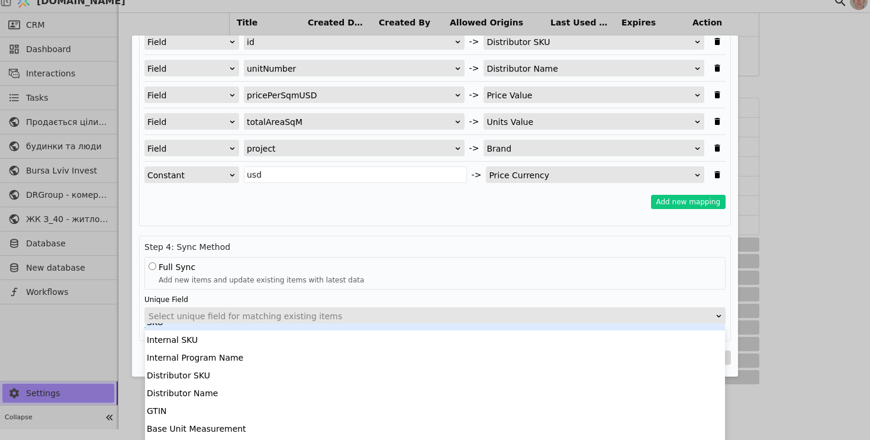
scroll to position [83, 0]
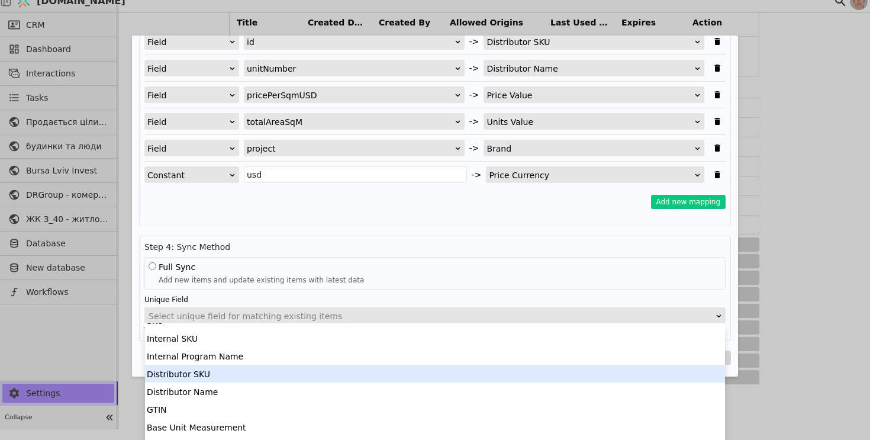
click at [399, 376] on div "Distributor SKU" at bounding box center [435, 373] width 580 height 18
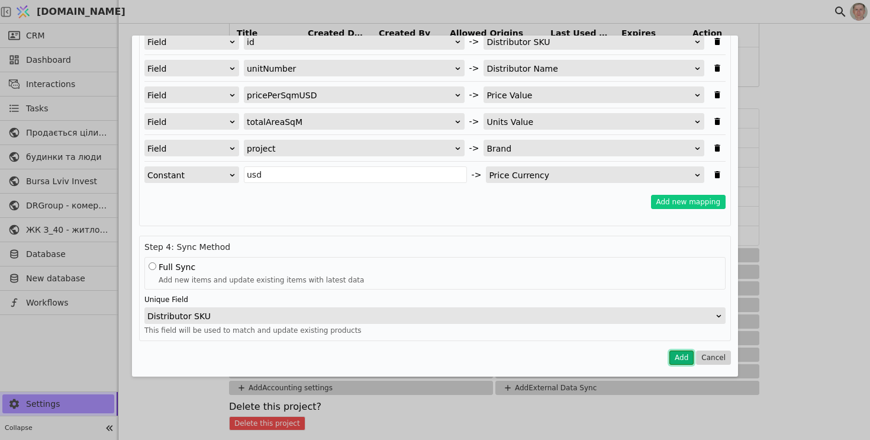
click at [682, 354] on button "Add" at bounding box center [681, 357] width 24 height 14
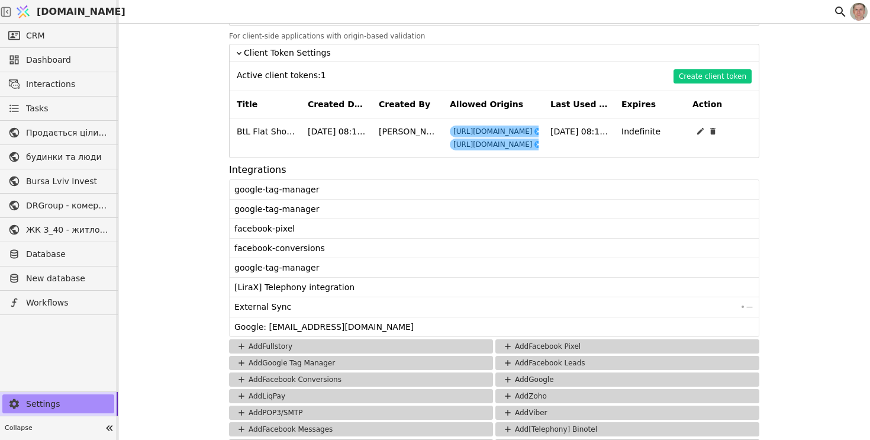
scroll to position [1159, 0]
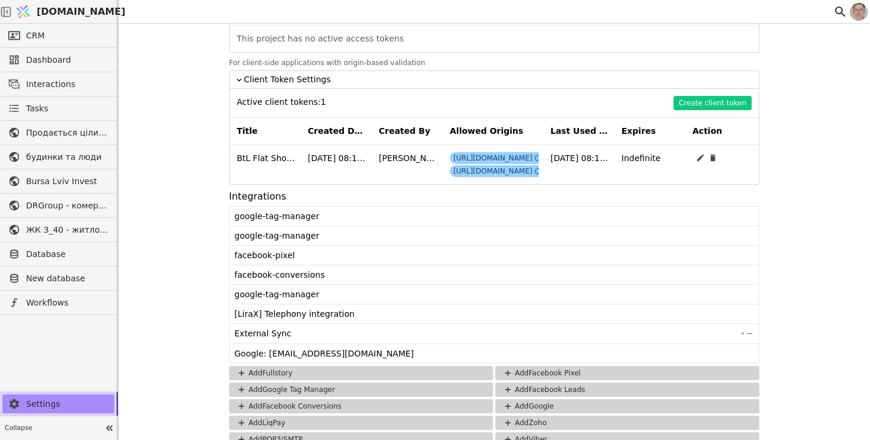
scroll to position [1248, 0]
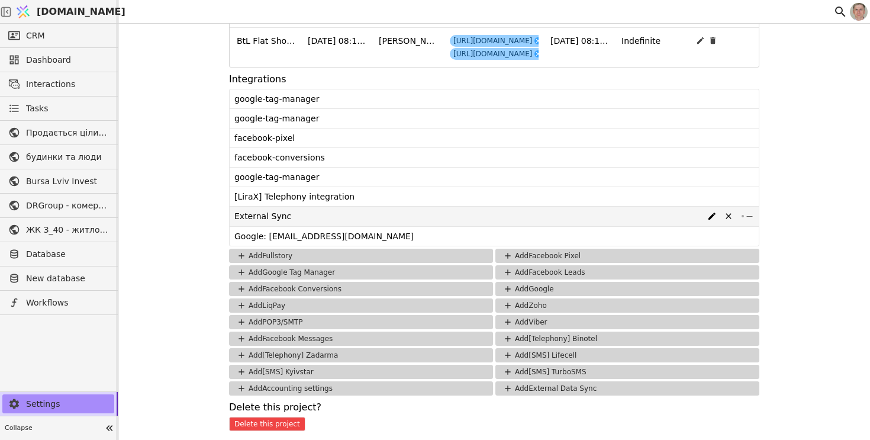
click at [750, 217] on span "—" at bounding box center [749, 216] width 7 height 10
click at [715, 217] on icon at bounding box center [711, 215] width 9 height 9
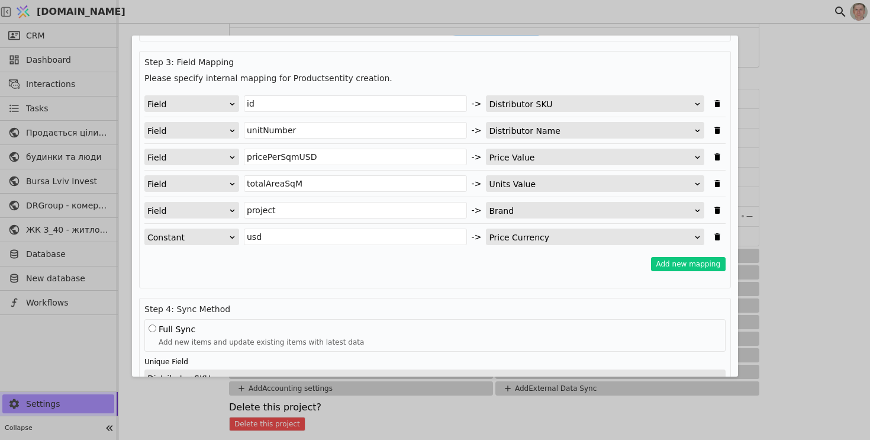
scroll to position [220, 0]
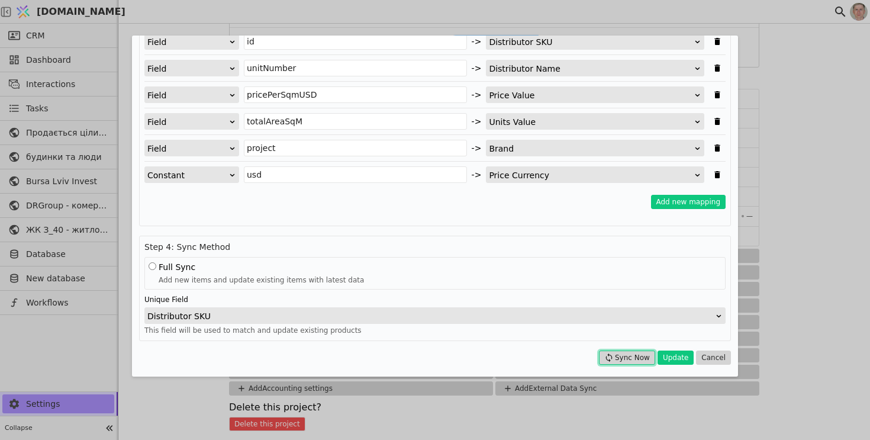
click at [634, 357] on button "Sync Now" at bounding box center [627, 357] width 56 height 14
click at [715, 351] on button "Cancel" at bounding box center [713, 357] width 35 height 14
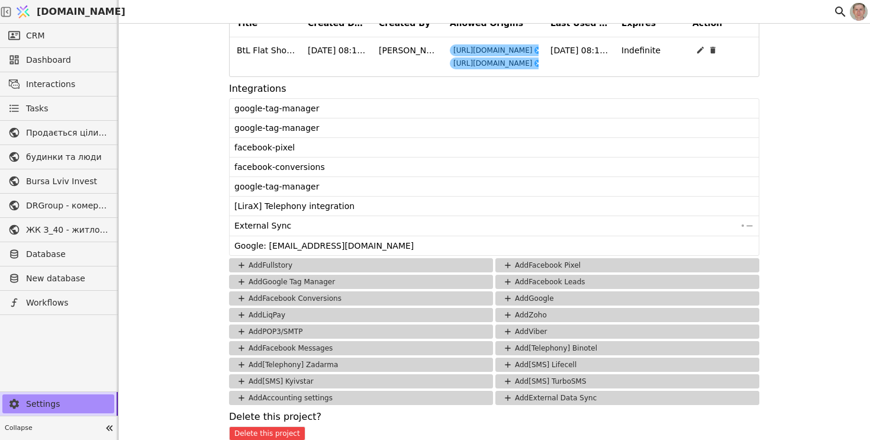
scroll to position [1248, 0]
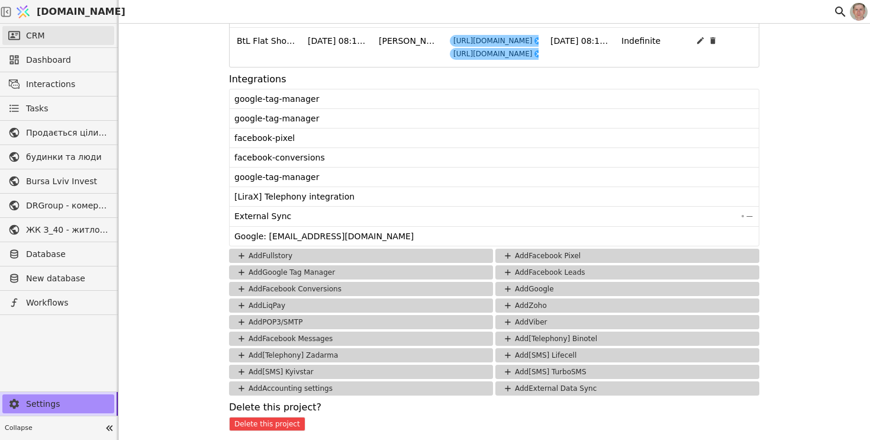
click at [72, 26] on link "CRM" at bounding box center [58, 35] width 112 height 19
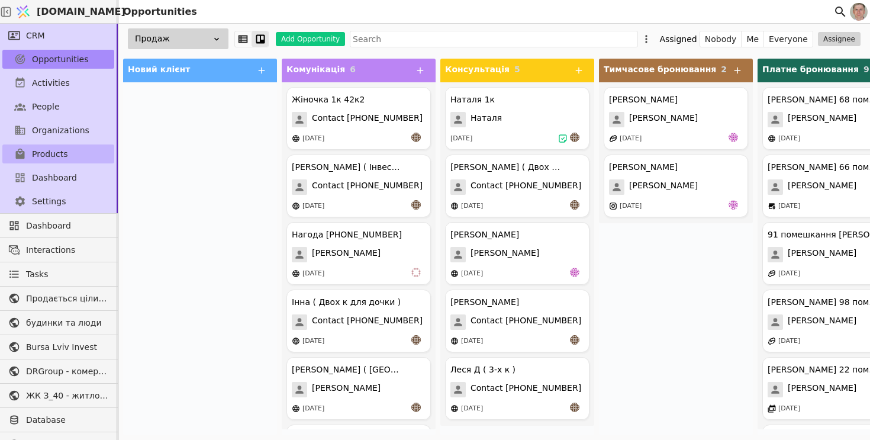
click at [77, 156] on link "Products" at bounding box center [58, 153] width 112 height 19
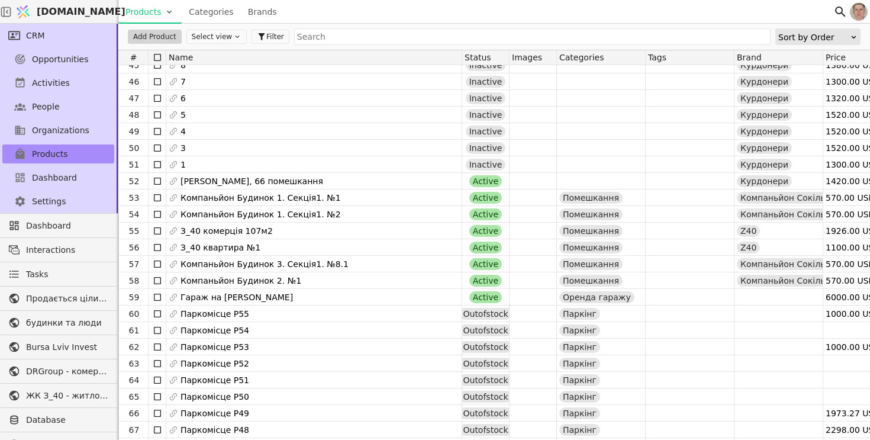
scroll to position [738, 0]
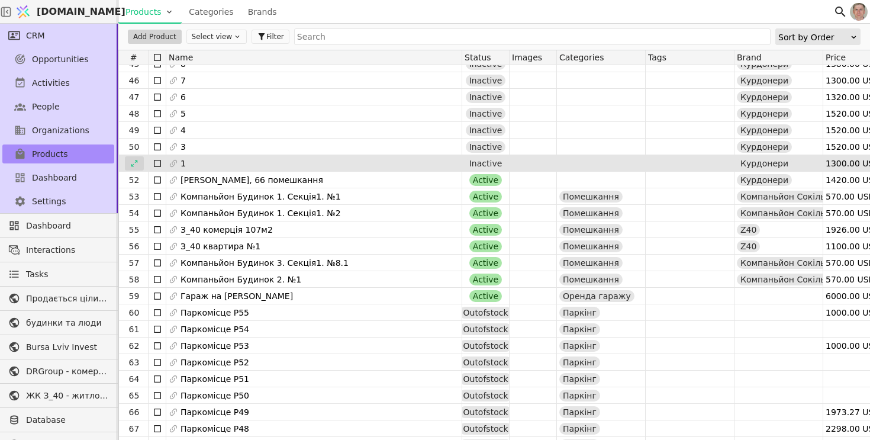
click at [135, 162] on icon at bounding box center [134, 163] width 8 height 8
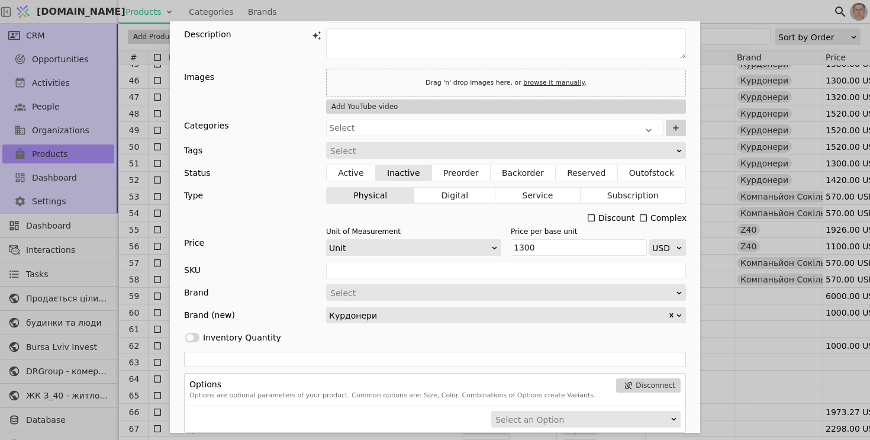
scroll to position [53, 0]
click at [138, 238] on div "Name 1 Slug 1 Description Images Drag 'n' drop images here, or browse it manual…" at bounding box center [435, 220] width 870 height 440
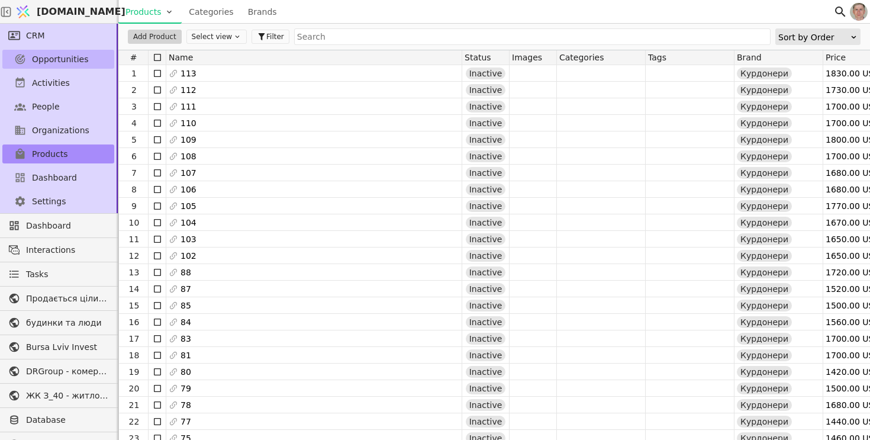
click at [61, 57] on span "Opportunities" at bounding box center [60, 59] width 57 height 12
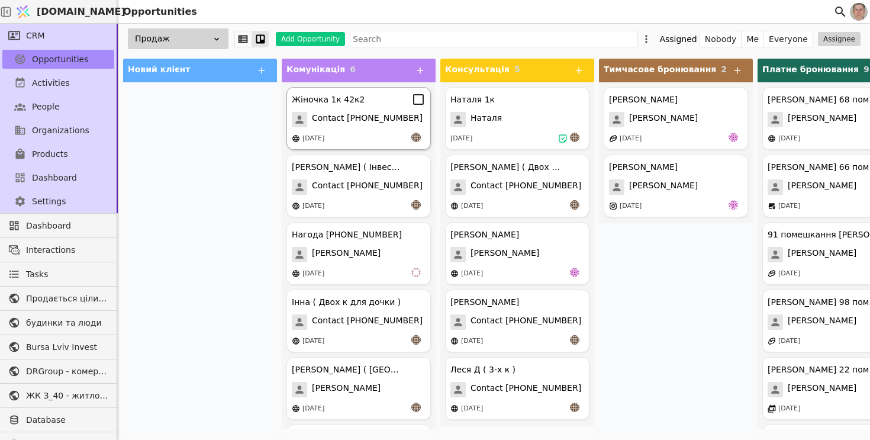
click at [343, 124] on span "Contact [PHONE_NUMBER]" at bounding box center [367, 119] width 111 height 15
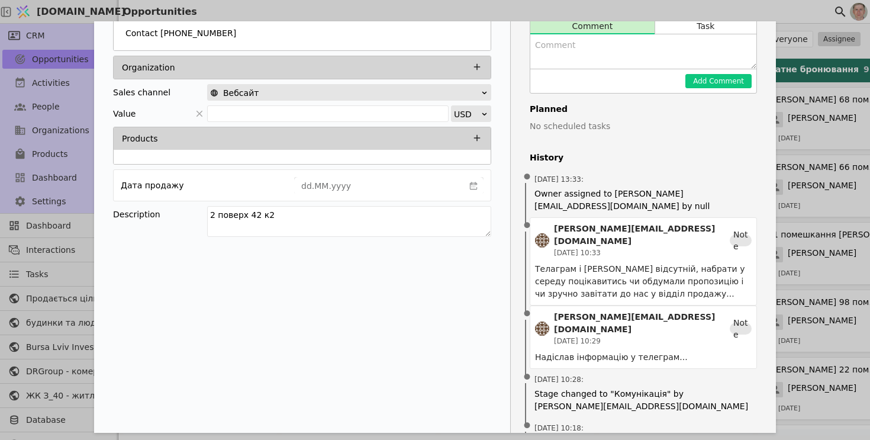
scroll to position [163, 0]
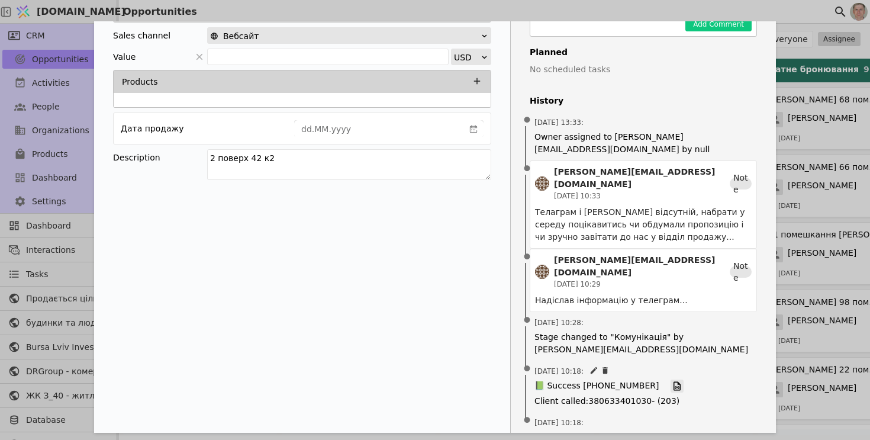
click at [673, 382] on icon "Add Opportunity" at bounding box center [676, 386] width 7 height 9
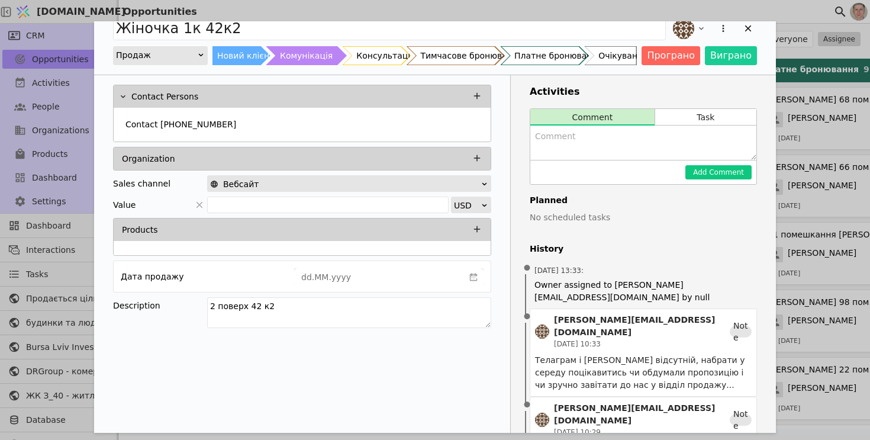
scroll to position [0, 0]
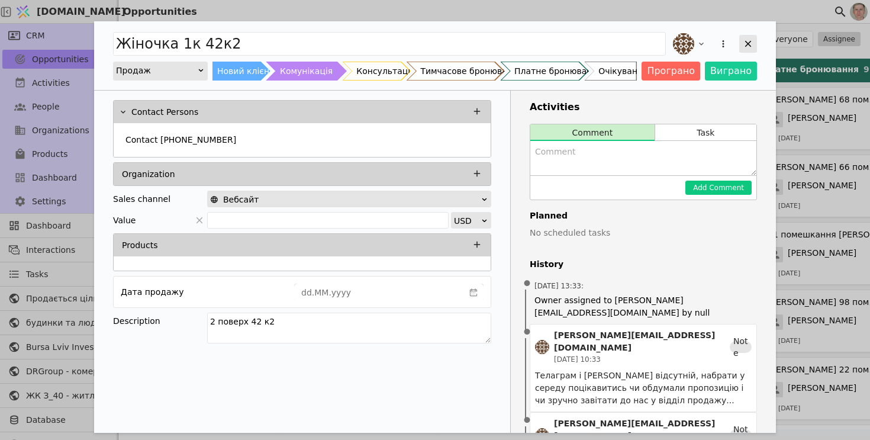
click at [748, 43] on icon "Add Opportunity" at bounding box center [747, 43] width 11 height 11
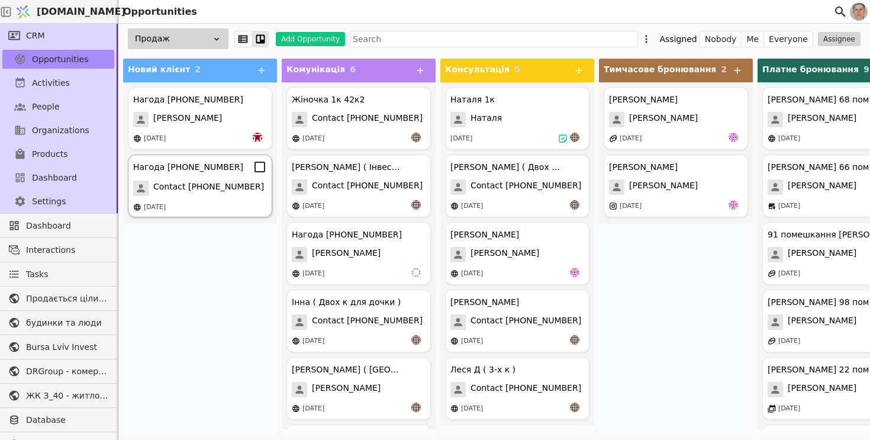
click at [224, 169] on div "Нагода [PHONE_NUMBER]" at bounding box center [188, 167] width 110 height 12
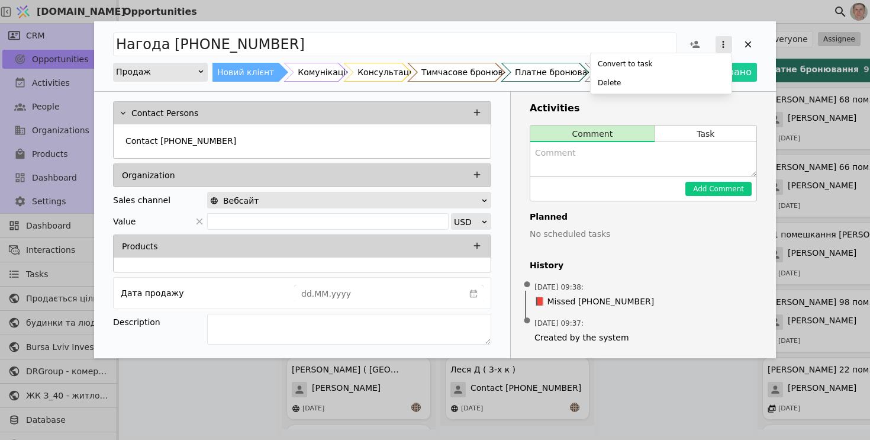
click at [720, 41] on icon "Add Opportunity" at bounding box center [723, 44] width 11 height 11
click at [648, 80] on div "Delete" at bounding box center [661, 83] width 136 height 17
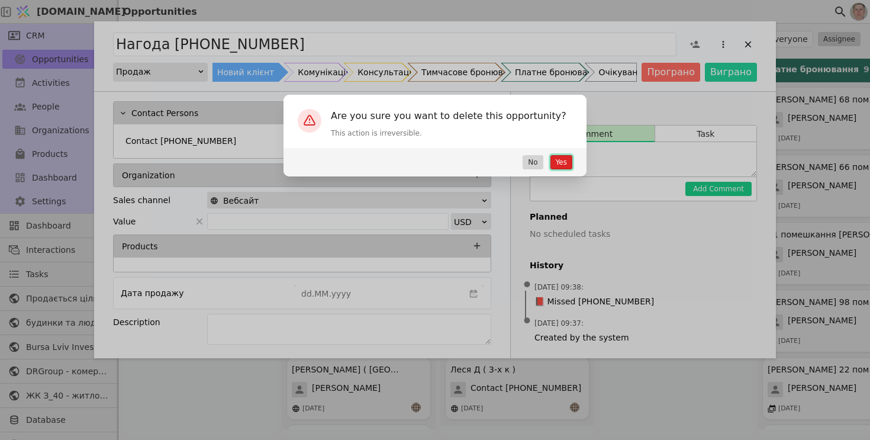
click at [565, 162] on button "Yes" at bounding box center [561, 162] width 22 height 14
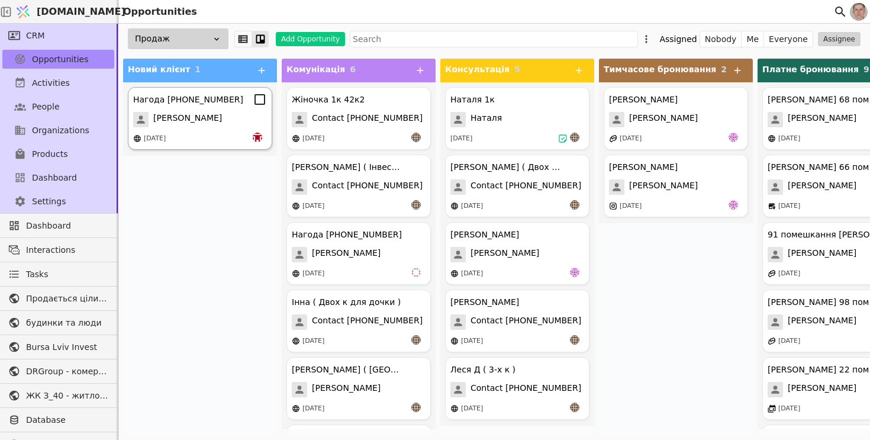
click at [220, 115] on div "[PERSON_NAME]" at bounding box center [200, 119] width 134 height 15
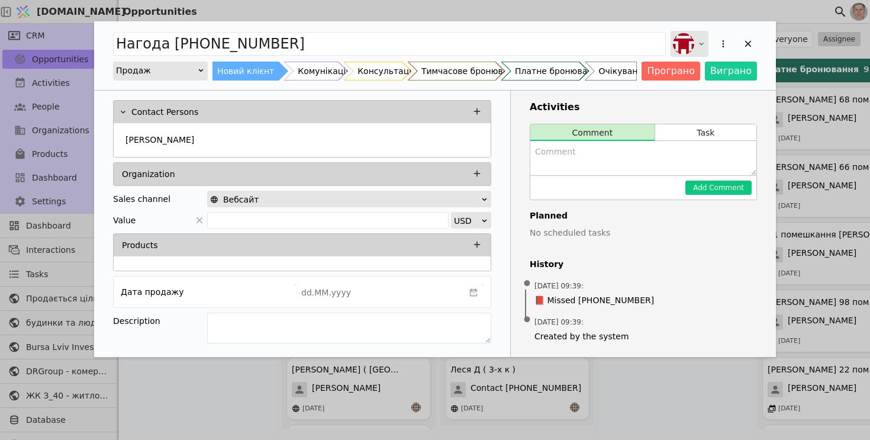
click at [692, 43] on img "Add Opportunity" at bounding box center [683, 43] width 21 height 21
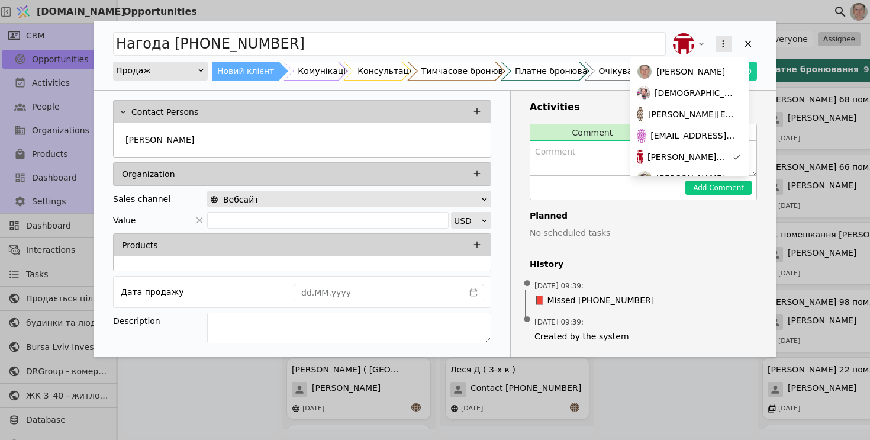
click at [725, 39] on icon "Add Opportunity" at bounding box center [723, 43] width 11 height 11
click at [621, 79] on div "Delete" at bounding box center [661, 82] width 136 height 17
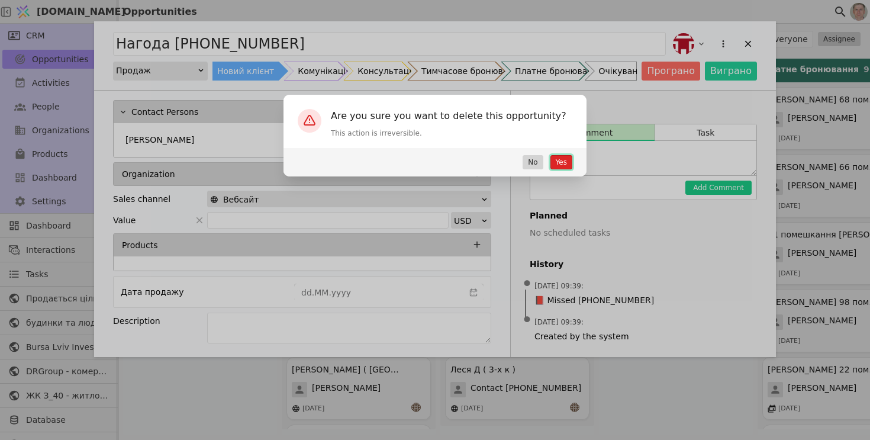
click at [567, 155] on button "Yes" at bounding box center [561, 162] width 22 height 14
